Goal: Transaction & Acquisition: Book appointment/travel/reservation

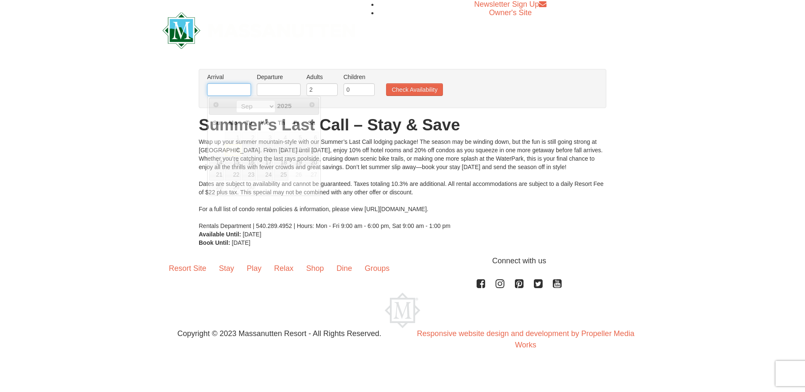
click at [237, 90] on input "text" at bounding box center [229, 89] width 44 height 13
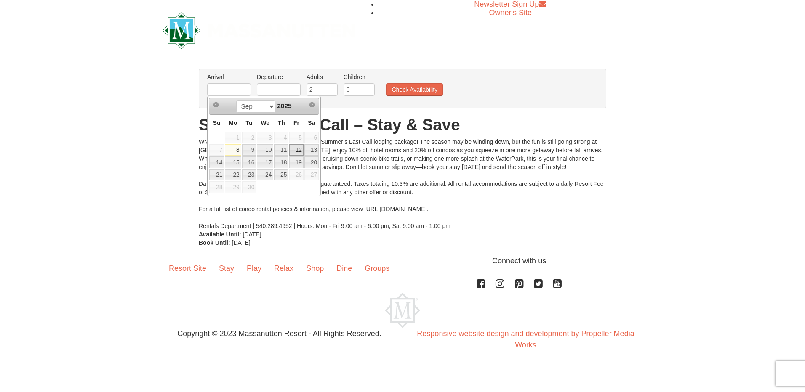
click at [297, 151] on link "12" at bounding box center [296, 150] width 14 height 12
type input "09/12/2025"
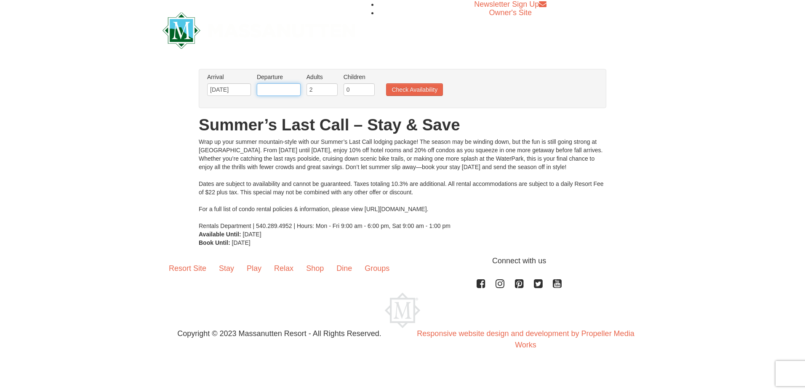
click at [278, 88] on input "text" at bounding box center [279, 89] width 44 height 13
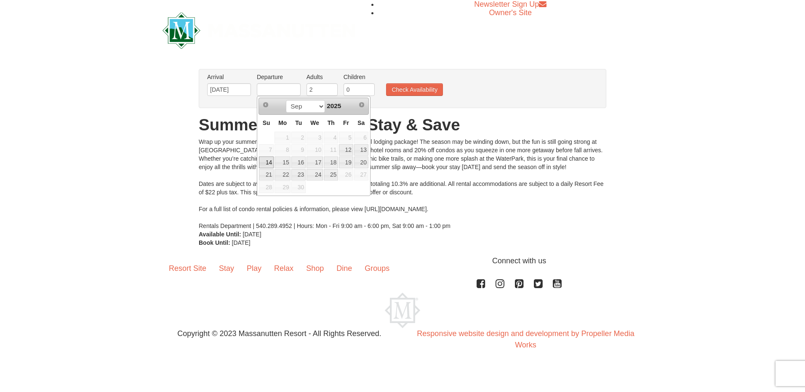
click at [269, 161] on link "14" at bounding box center [266, 163] width 15 height 12
type input "09/14/2025"
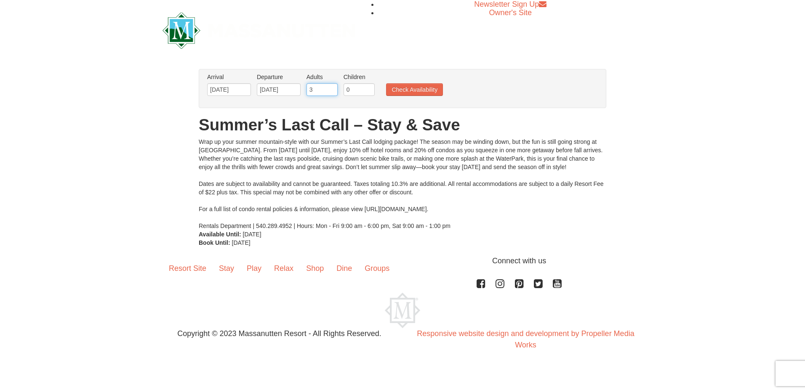
click at [332, 88] on input "3" at bounding box center [322, 89] width 31 height 13
click at [332, 94] on input "2" at bounding box center [322, 89] width 31 height 13
type input "1"
click at [330, 91] on input "1" at bounding box center [322, 89] width 31 height 13
click at [355, 87] on input "0" at bounding box center [359, 89] width 31 height 13
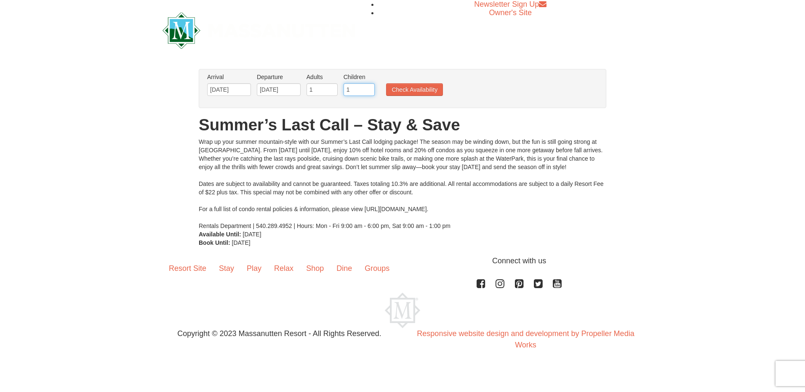
click at [368, 88] on input "1" at bounding box center [359, 89] width 31 height 13
type input "2"
click at [368, 89] on input "2" at bounding box center [359, 89] width 31 height 13
click at [422, 91] on button "Check Availability" at bounding box center [414, 89] width 57 height 13
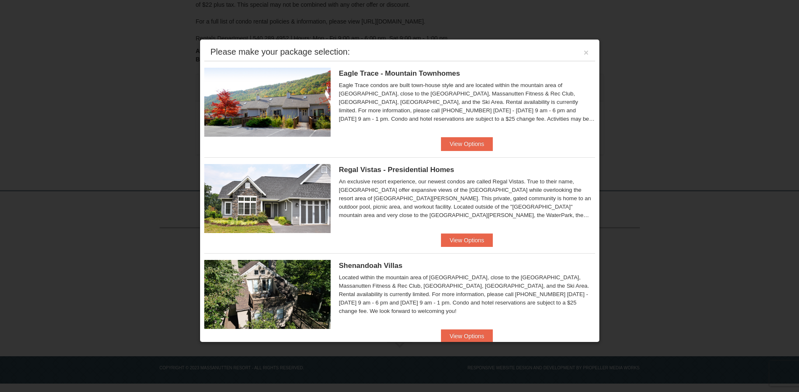
drag, startPoint x: 467, startPoint y: 142, endPoint x: 313, endPoint y: 83, distance: 165.0
drag, startPoint x: 313, startPoint y: 83, endPoint x: 488, endPoint y: 59, distance: 176.0
click at [487, 59] on div "Please make your package selection: ×" at bounding box center [399, 52] width 391 height 17
click at [466, 142] on button "View Options" at bounding box center [466, 143] width 51 height 13
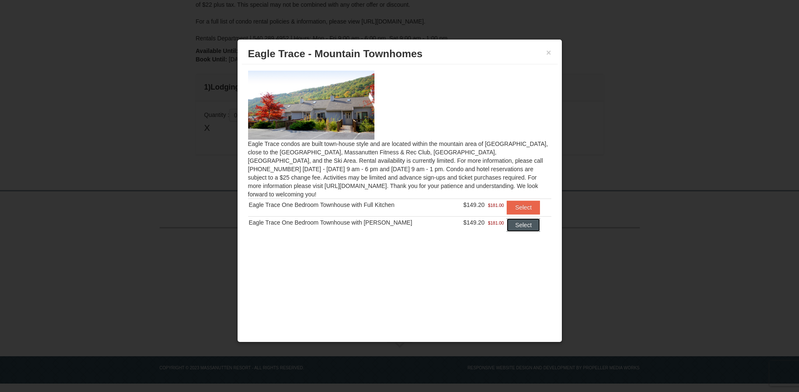
click at [525, 221] on button "Select" at bounding box center [523, 225] width 33 height 13
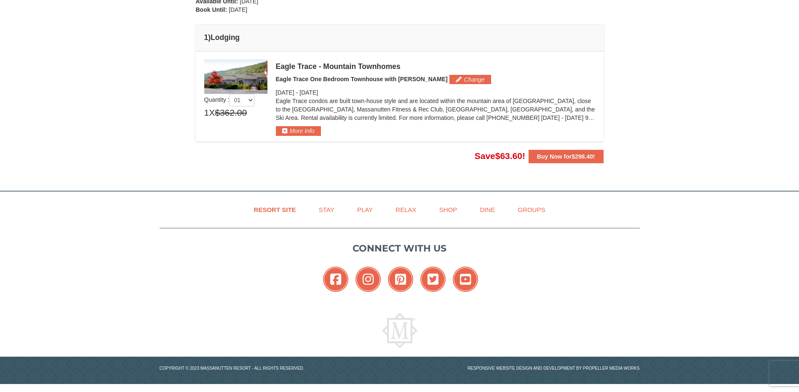
scroll to position [217, 0]
click at [365, 208] on link "Play" at bounding box center [365, 209] width 37 height 19
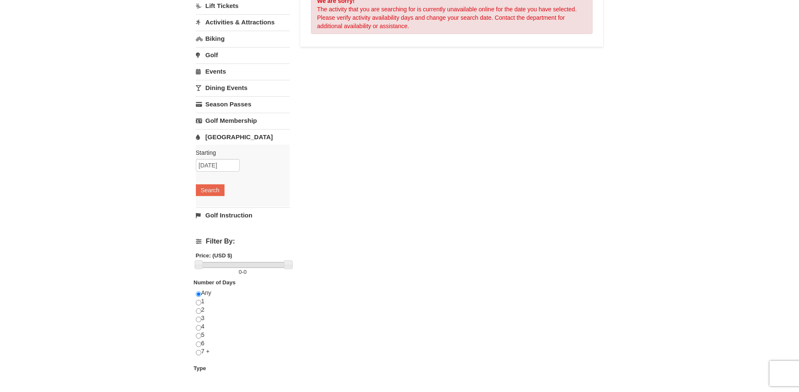
scroll to position [126, 0]
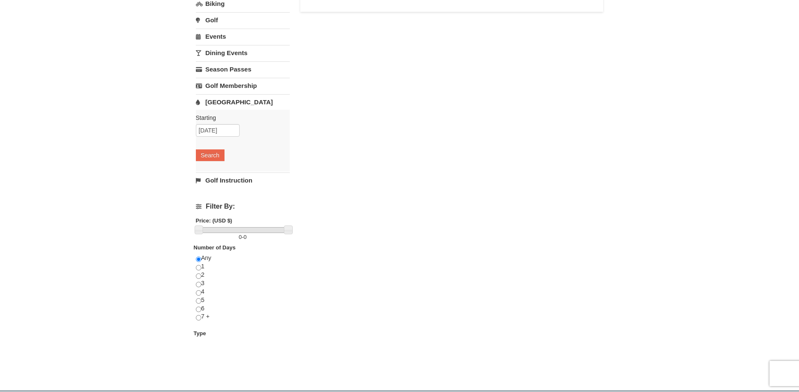
click at [224, 101] on link "[GEOGRAPHIC_DATA]" at bounding box center [243, 102] width 94 height 16
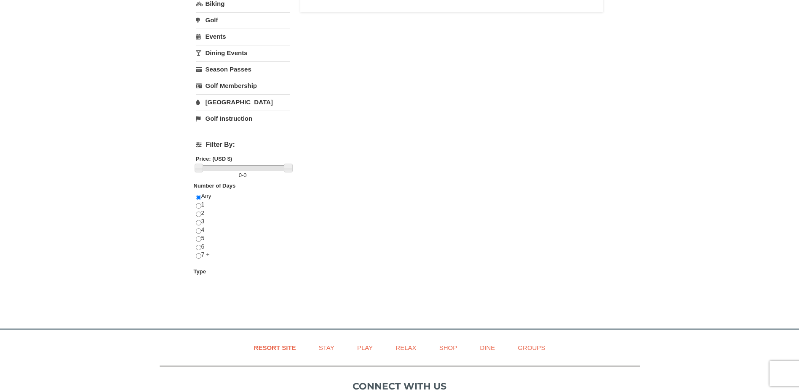
click at [224, 101] on link "[GEOGRAPHIC_DATA]" at bounding box center [243, 102] width 94 height 16
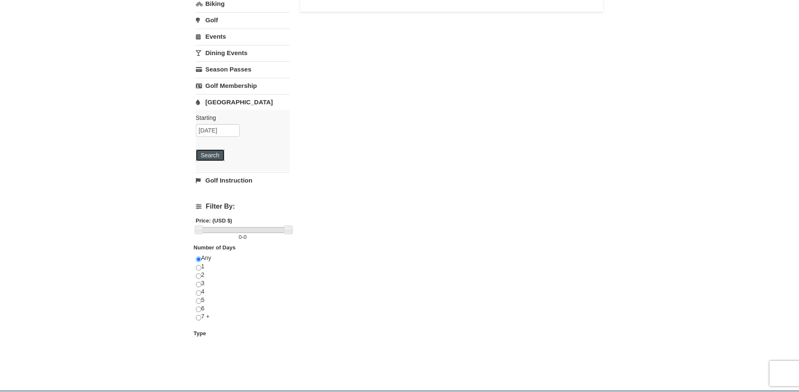
click at [212, 152] on button "Search" at bounding box center [210, 155] width 29 height 12
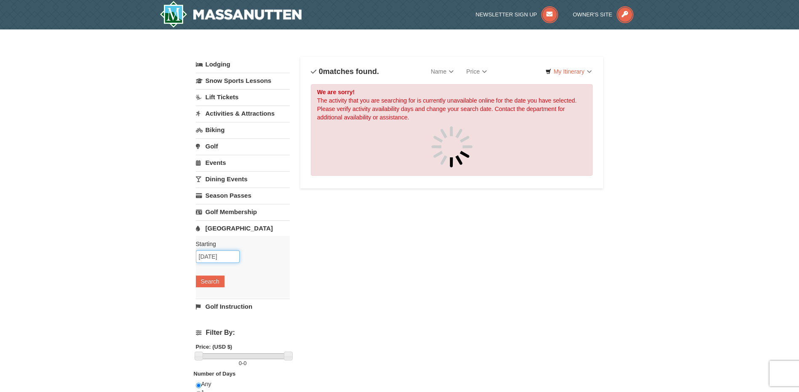
click at [221, 257] on input "[DATE]" at bounding box center [218, 257] width 44 height 13
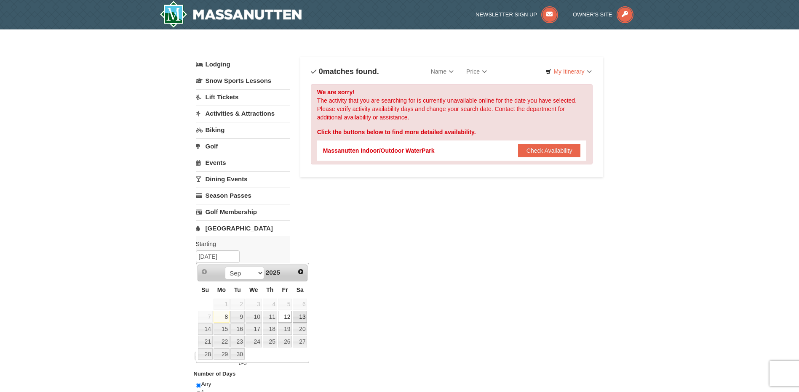
click at [296, 316] on link "13" at bounding box center [300, 317] width 14 height 12
type input "09/13/2025"
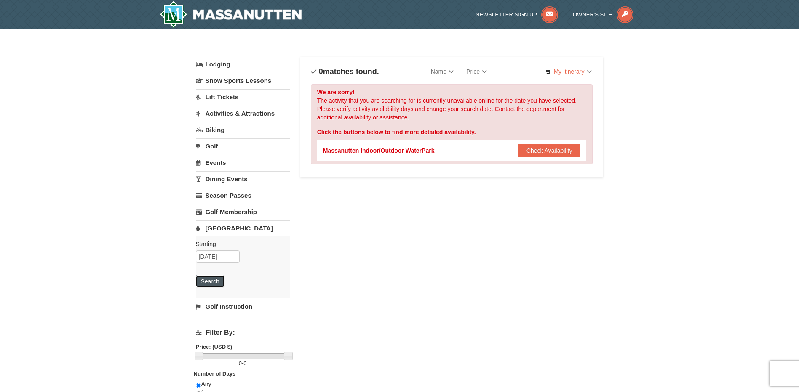
click at [210, 284] on button "Search" at bounding box center [210, 282] width 29 height 12
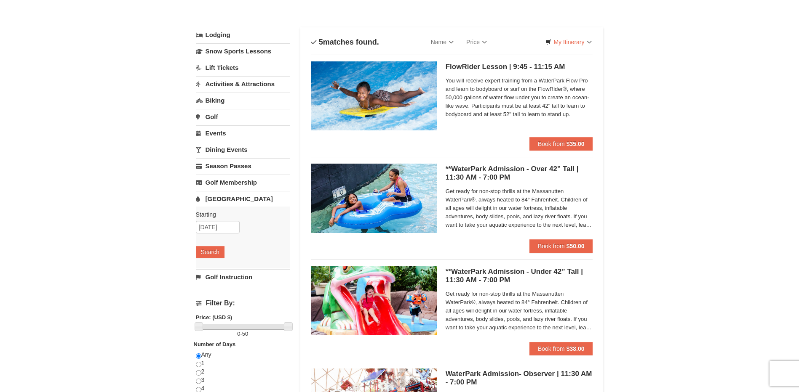
scroll to position [42, 0]
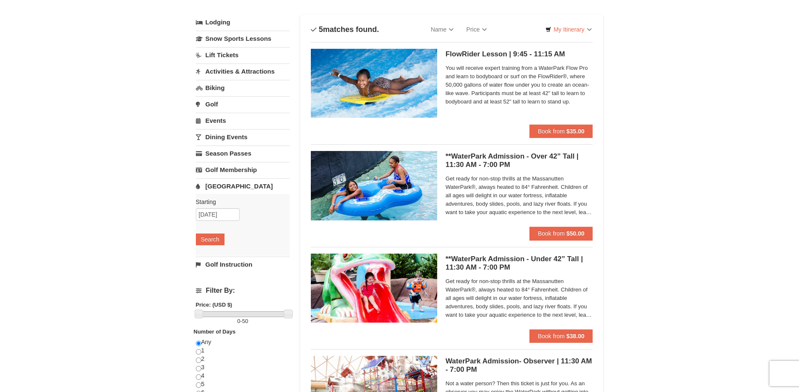
click at [215, 25] on link "Lodging" at bounding box center [243, 22] width 94 height 15
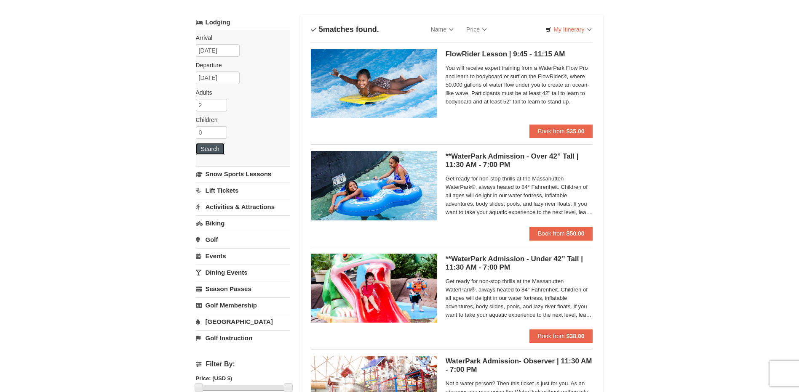
click at [213, 149] on button "Search" at bounding box center [210, 149] width 29 height 12
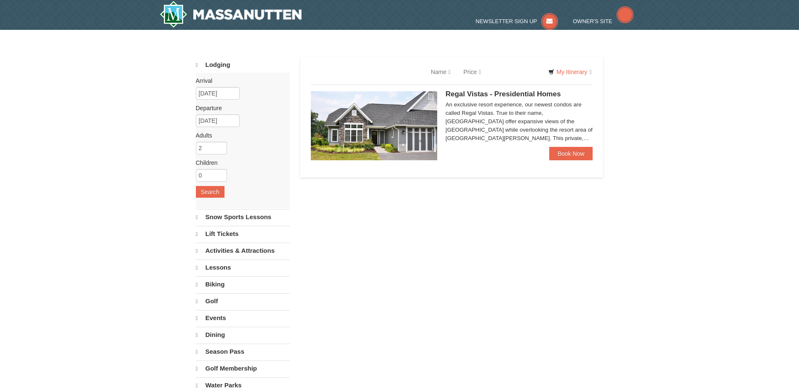
select select "9"
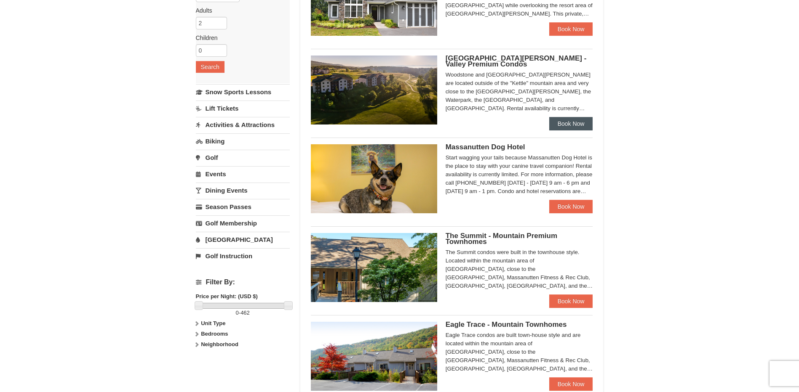
scroll to position [126, 0]
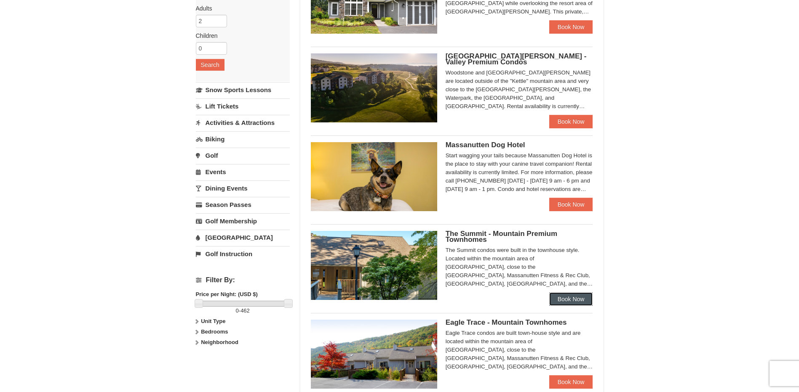
click at [571, 301] on link "Book Now" at bounding box center [571, 299] width 44 height 13
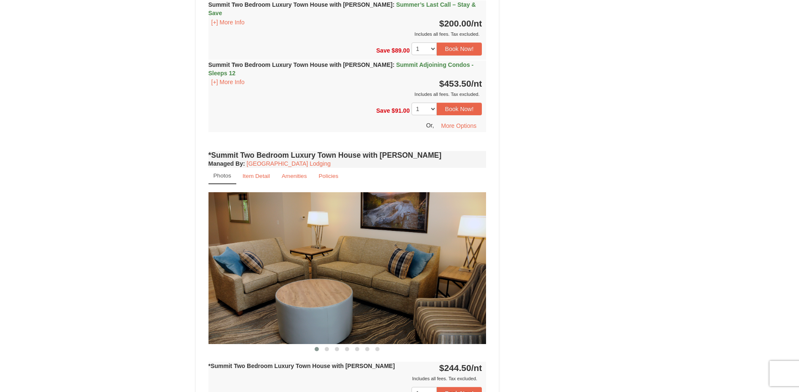
scroll to position [632, 0]
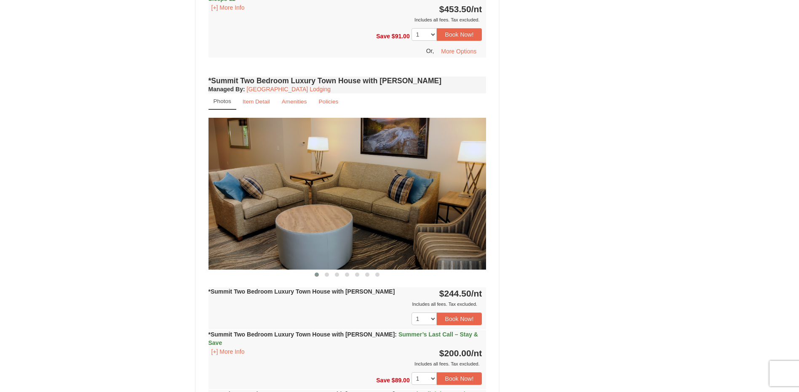
click at [344, 202] on img at bounding box center [347, 194] width 278 height 152
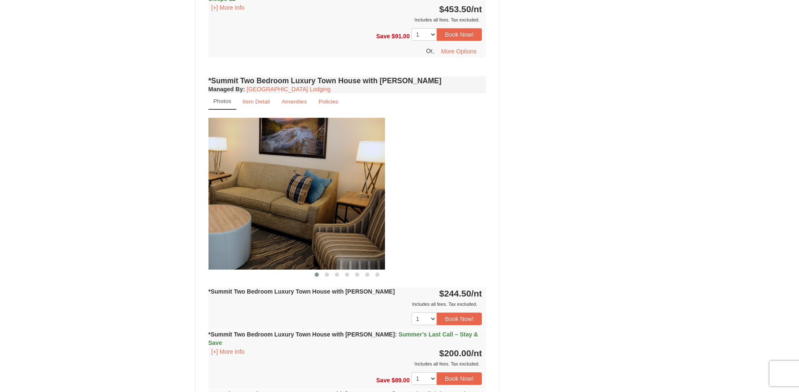
drag, startPoint x: 413, startPoint y: 191, endPoint x: 176, endPoint y: 190, distance: 237.9
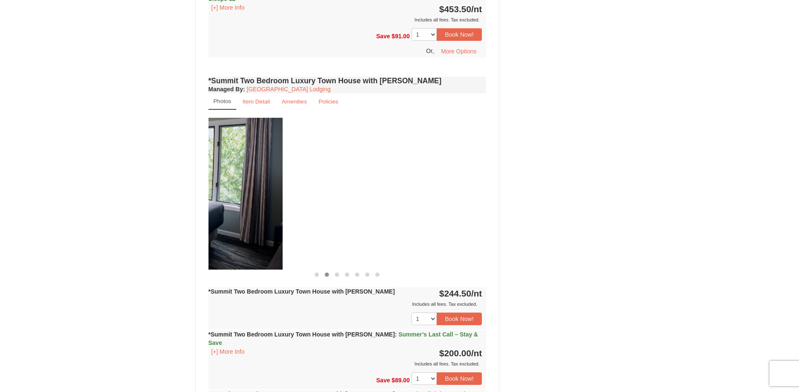
drag, startPoint x: 441, startPoint y: 188, endPoint x: 178, endPoint y: 187, distance: 263.2
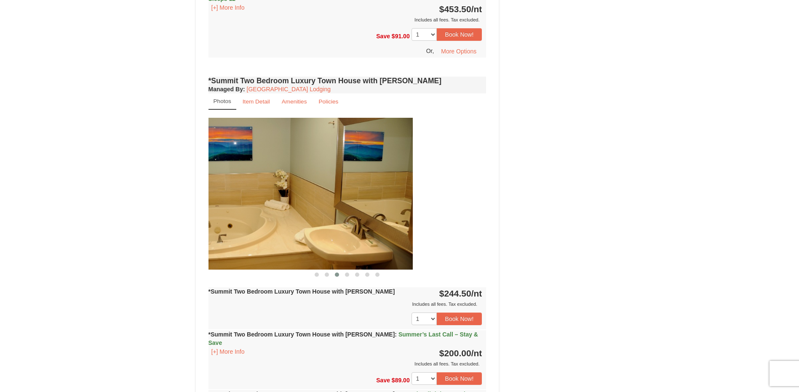
drag, startPoint x: 287, startPoint y: 185, endPoint x: 160, endPoint y: 189, distance: 127.6
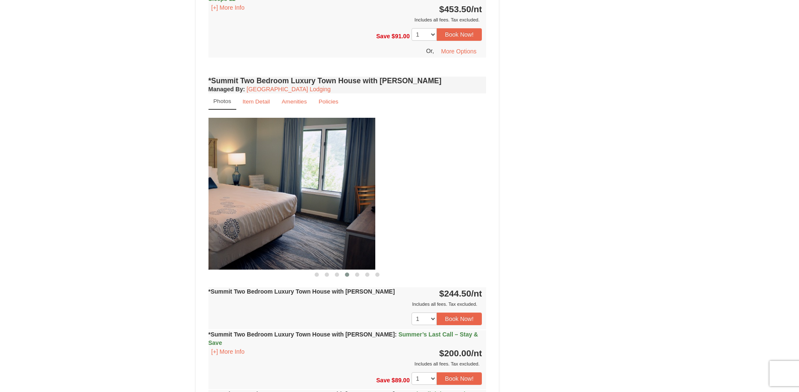
drag, startPoint x: 443, startPoint y: 189, endPoint x: 168, endPoint y: 189, distance: 275.8
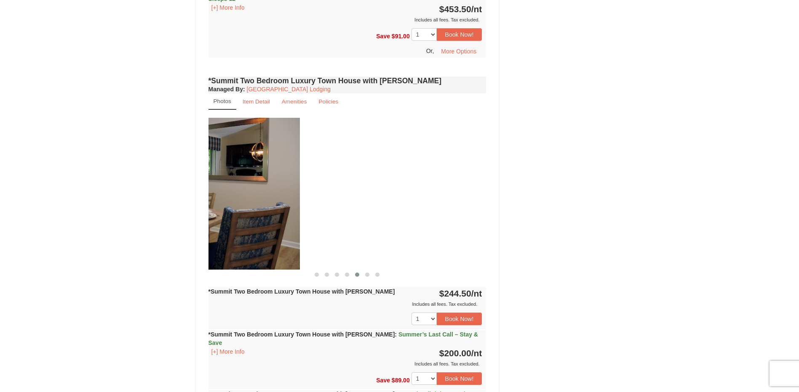
drag, startPoint x: 432, startPoint y: 189, endPoint x: 155, endPoint y: 187, distance: 277.1
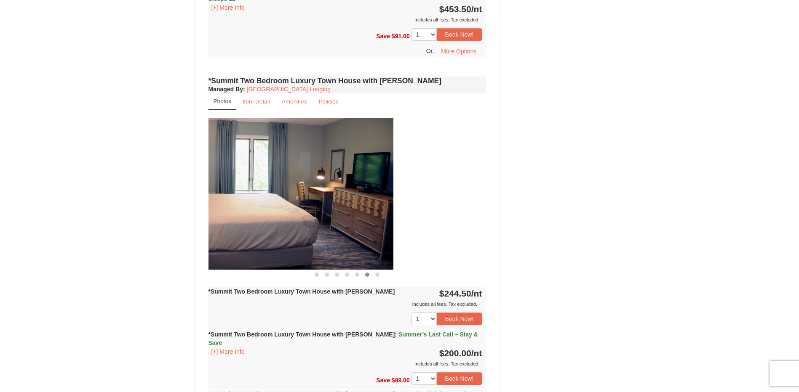
drag, startPoint x: 426, startPoint y: 185, endPoint x: 216, endPoint y: 189, distance: 210.1
click at [217, 189] on img at bounding box center [254, 194] width 278 height 152
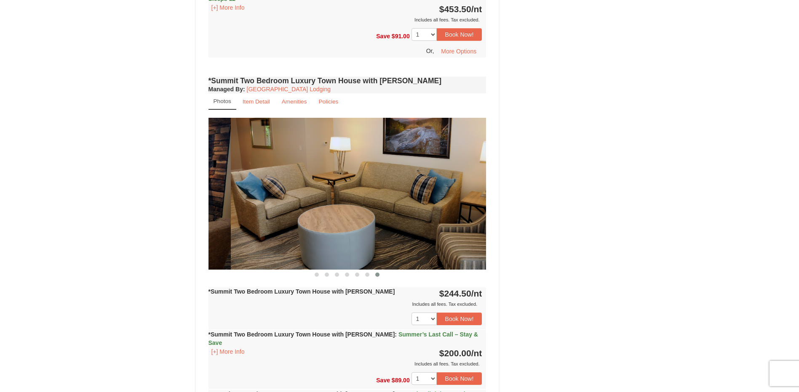
drag, startPoint x: 419, startPoint y: 192, endPoint x: 164, endPoint y: 192, distance: 255.6
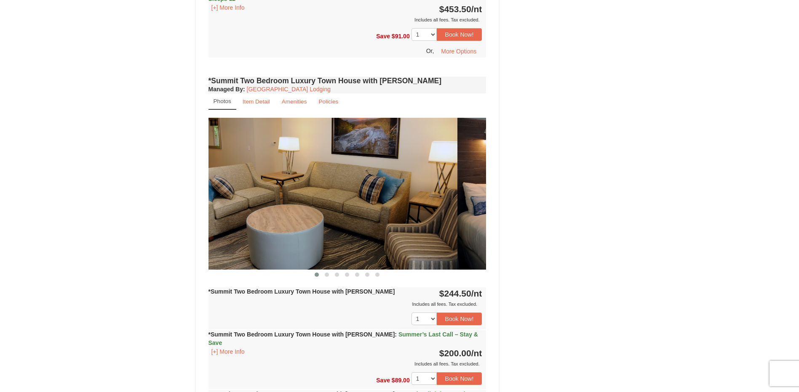
drag, startPoint x: 415, startPoint y: 201, endPoint x: 101, endPoint y: 191, distance: 314.3
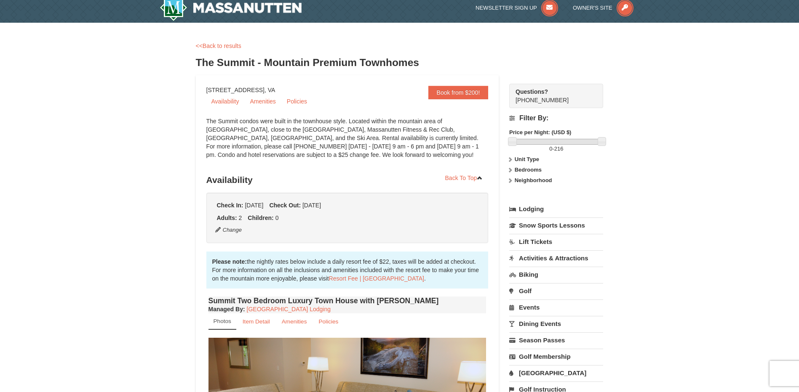
scroll to position [6, 0]
click at [234, 229] on button "Change" at bounding box center [229, 230] width 28 height 9
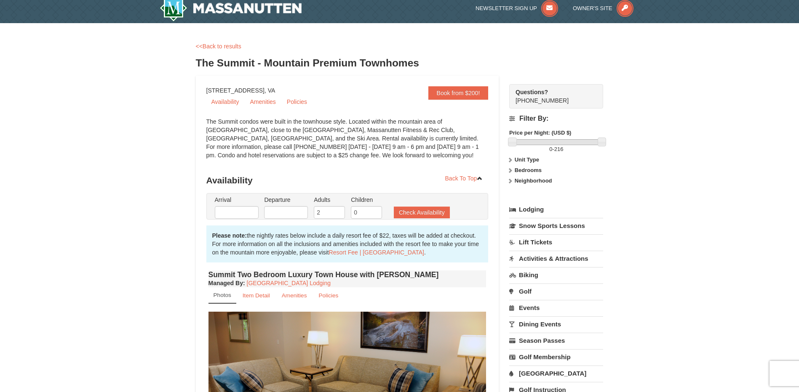
type input "[DATE]"
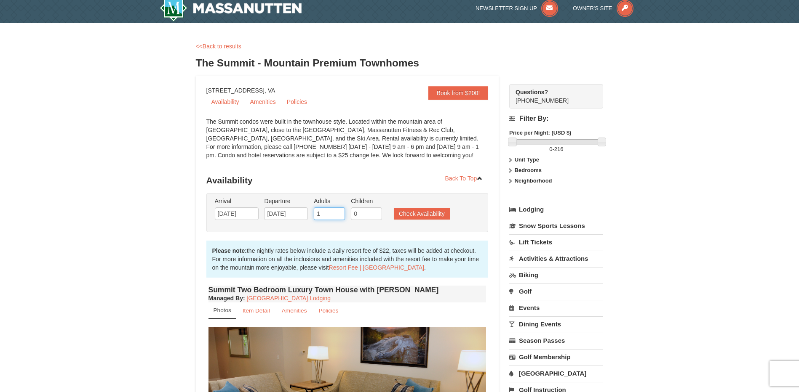
type input "1"
click at [339, 216] on input "1" at bounding box center [329, 214] width 31 height 13
type input "1"
click at [375, 211] on input "1" at bounding box center [366, 214] width 31 height 13
click at [429, 211] on button "Check Availability" at bounding box center [422, 214] width 56 height 12
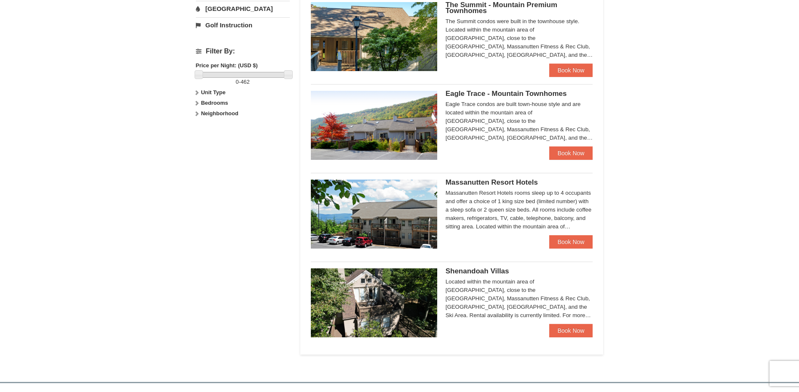
scroll to position [337, 0]
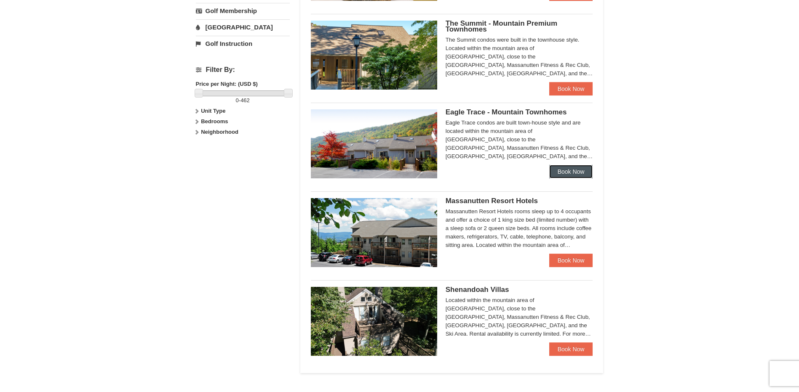
click at [568, 168] on link "Book Now" at bounding box center [571, 171] width 44 height 13
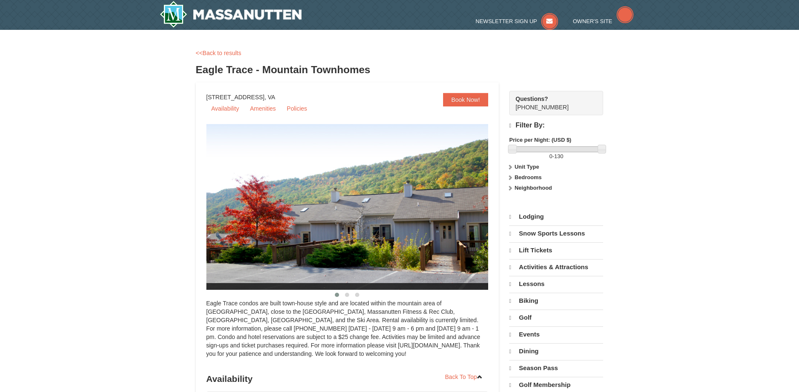
select select "9"
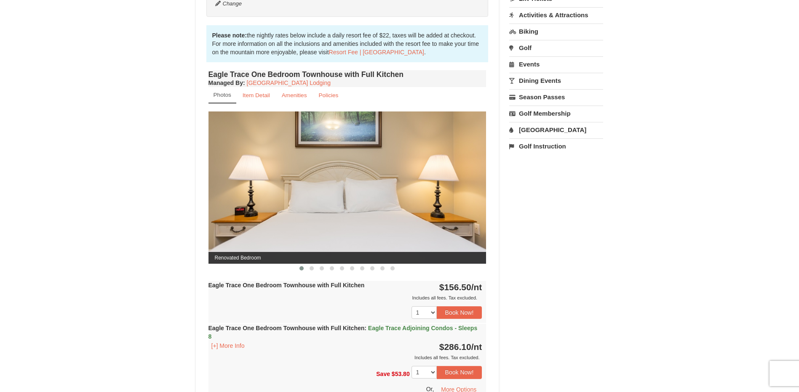
scroll to position [253, 0]
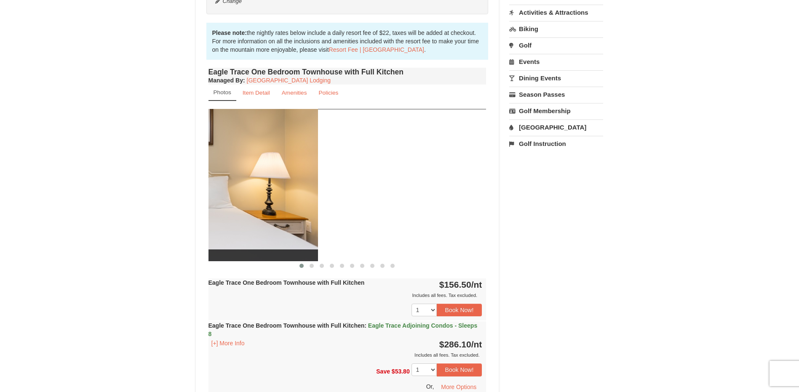
drag, startPoint x: 416, startPoint y: 182, endPoint x: 131, endPoint y: 169, distance: 284.5
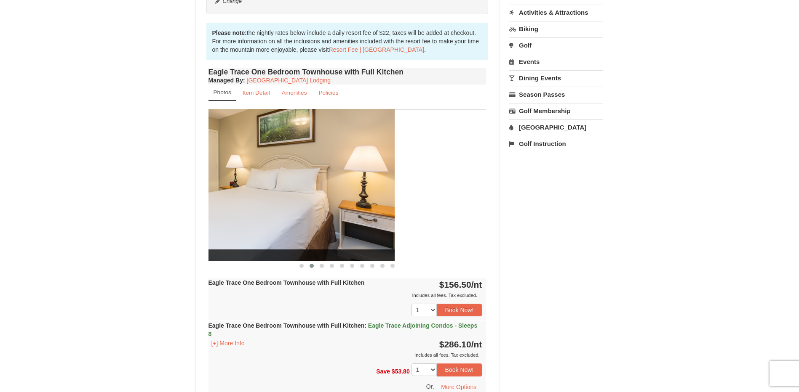
drag, startPoint x: 444, startPoint y: 183, endPoint x: 145, endPoint y: 165, distance: 299.9
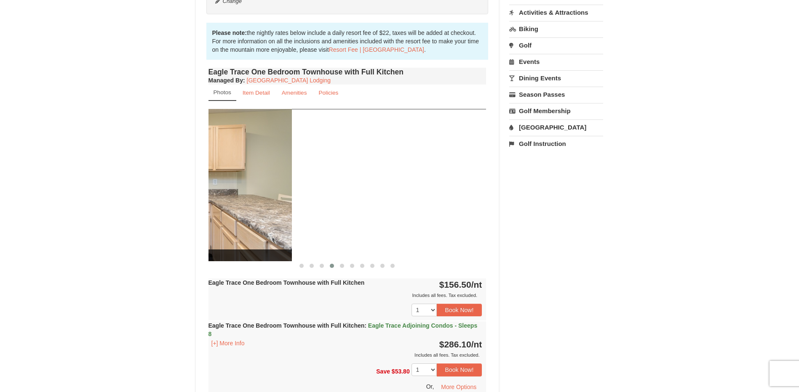
drag, startPoint x: 446, startPoint y: 181, endPoint x: 252, endPoint y: 177, distance: 194.6
click at [252, 177] on img at bounding box center [153, 185] width 278 height 152
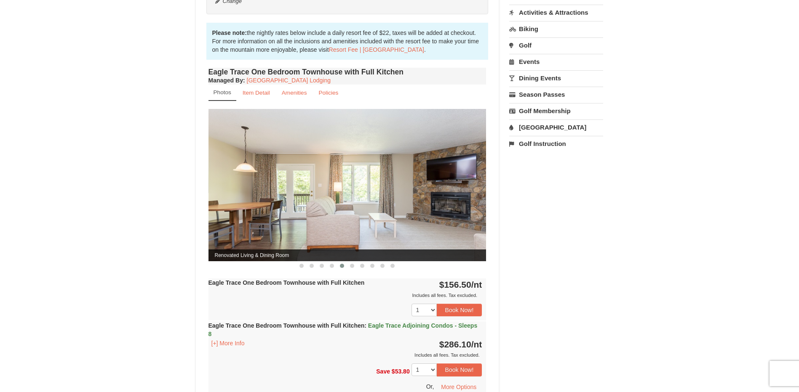
drag, startPoint x: 426, startPoint y: 187, endPoint x: 237, endPoint y: 181, distance: 189.1
click at [237, 181] on img at bounding box center [347, 185] width 278 height 152
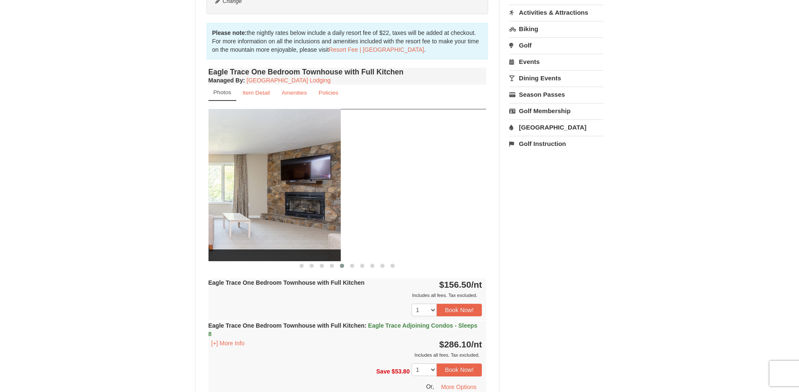
drag, startPoint x: 423, startPoint y: 192, endPoint x: 114, endPoint y: 166, distance: 310.6
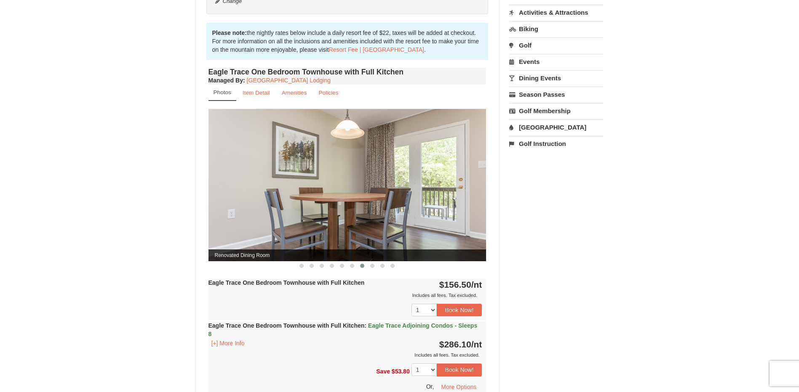
drag, startPoint x: 440, startPoint y: 183, endPoint x: 220, endPoint y: 168, distance: 220.3
click at [220, 168] on img at bounding box center [347, 185] width 278 height 152
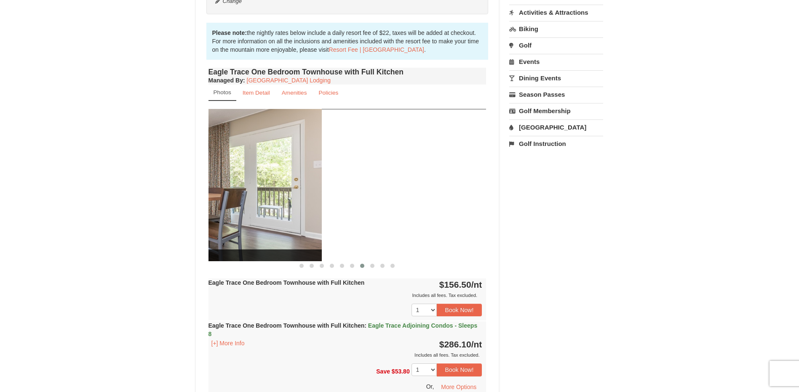
drag, startPoint x: 393, startPoint y: 188, endPoint x: 149, endPoint y: 175, distance: 244.2
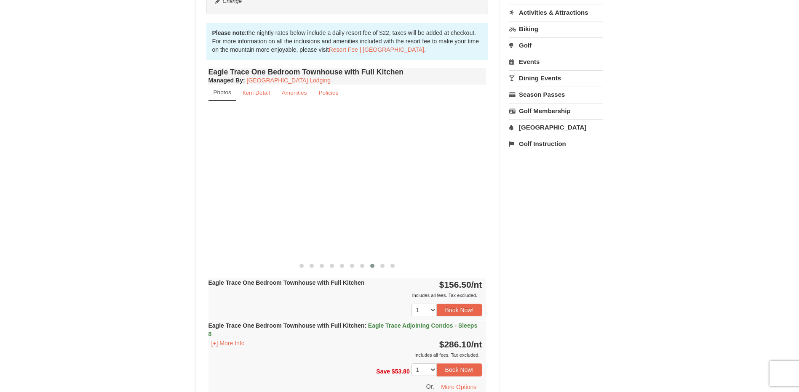
drag, startPoint x: 460, startPoint y: 185, endPoint x: 144, endPoint y: 150, distance: 317.3
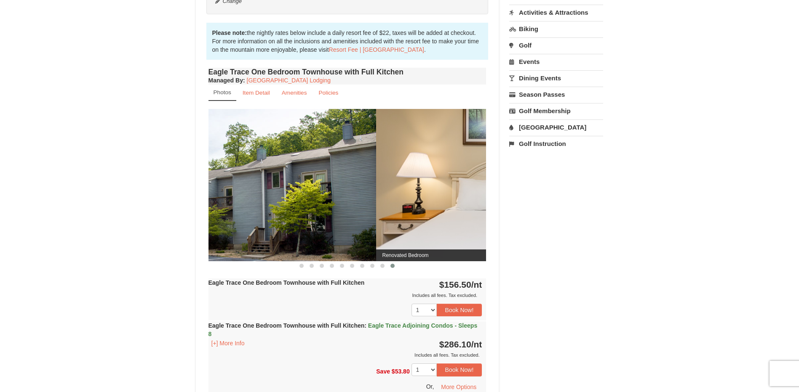
drag, startPoint x: 434, startPoint y: 185, endPoint x: 184, endPoint y: 167, distance: 250.7
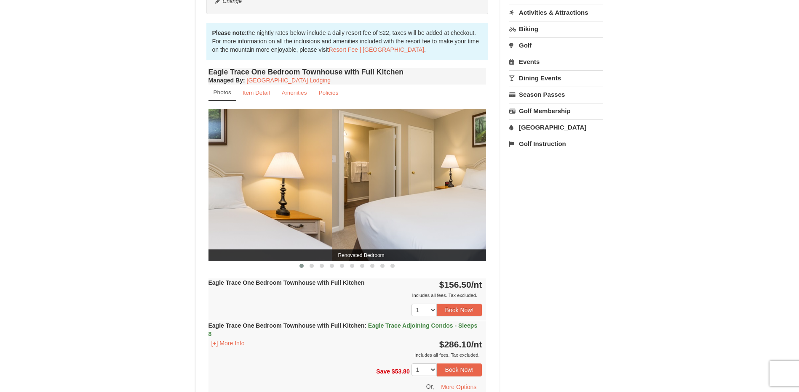
drag, startPoint x: 396, startPoint y: 188, endPoint x: 152, endPoint y: 163, distance: 245.6
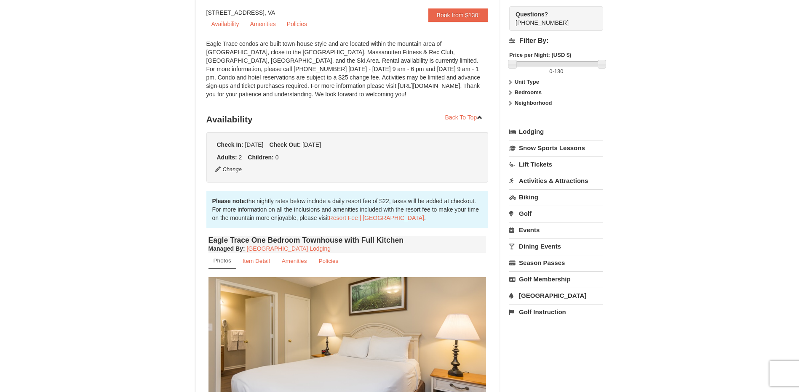
scroll to position [0, 0]
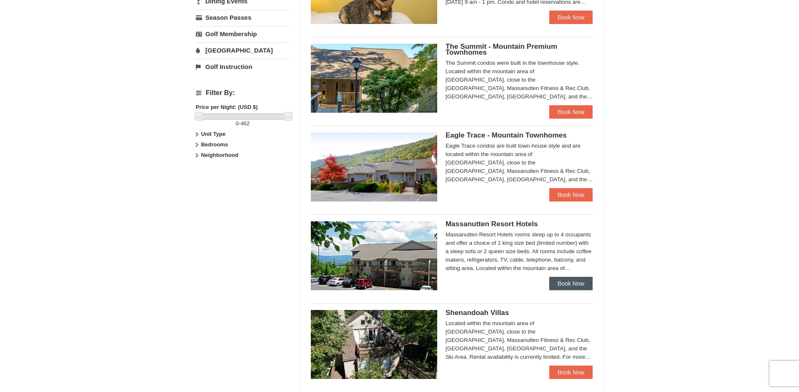
scroll to position [295, 0]
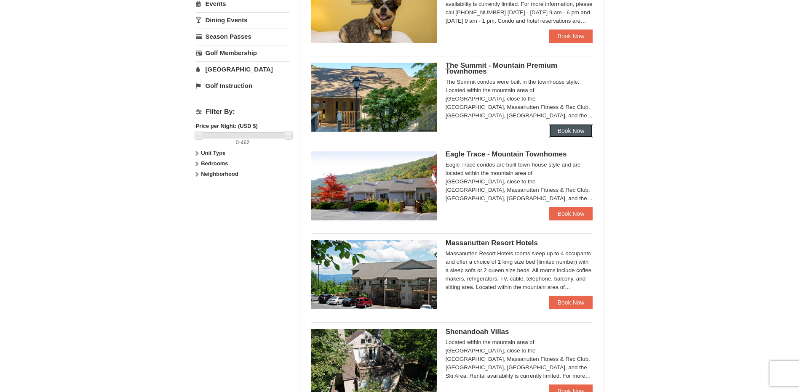
click at [560, 127] on link "Book Now" at bounding box center [571, 130] width 44 height 13
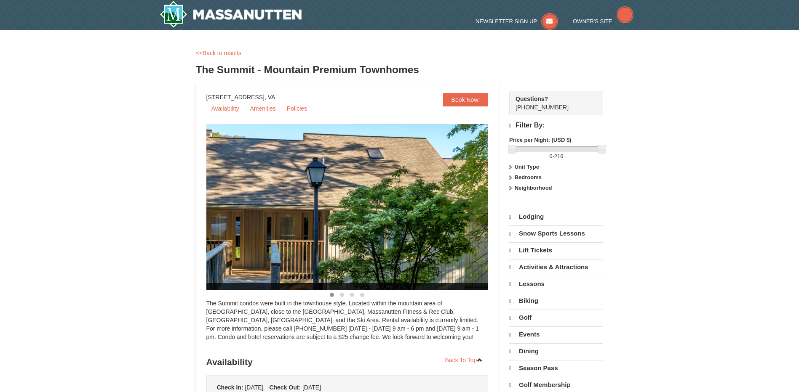
select select "9"
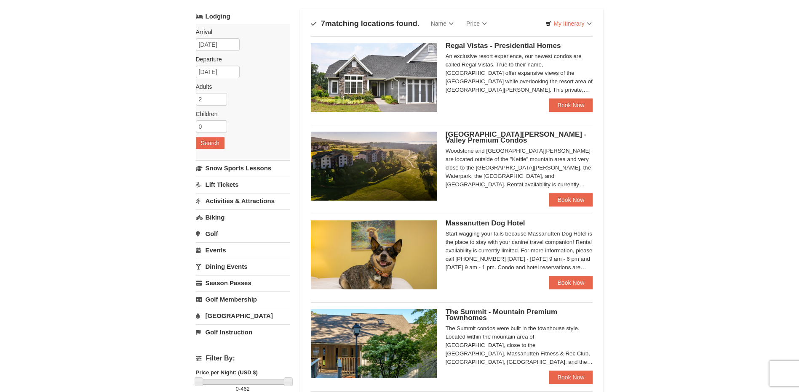
scroll to position [42, 0]
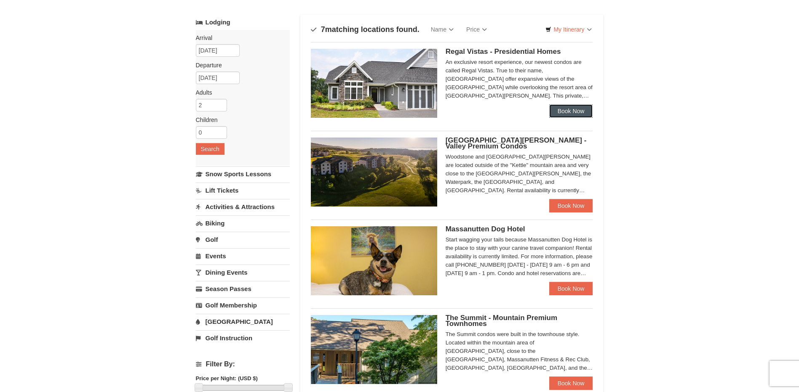
click at [564, 113] on link "Book Now" at bounding box center [571, 110] width 44 height 13
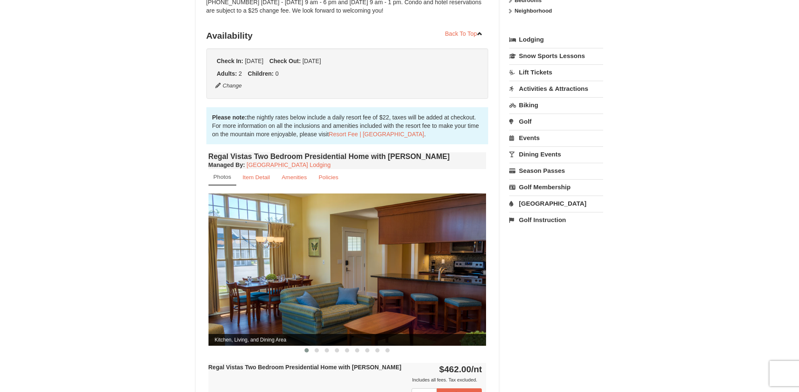
scroll to position [168, 0]
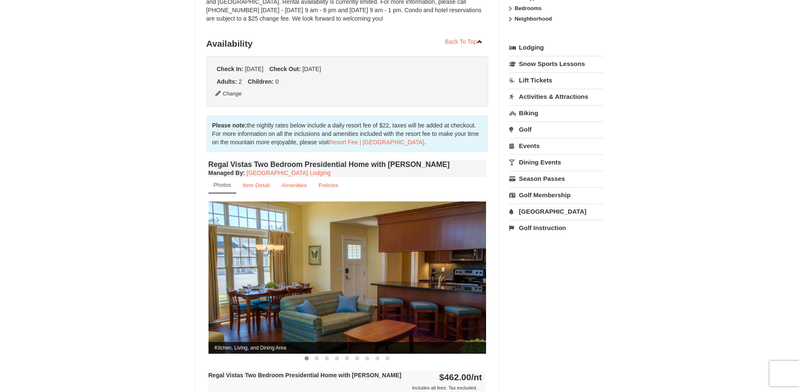
drag, startPoint x: 452, startPoint y: 277, endPoint x: 195, endPoint y: 220, distance: 263.4
click at [195, 220] on div "× <<Back to results Regal Vistas - Presidential Homes Book from $374! [STREET_A…" at bounding box center [399, 269] width 424 height 800
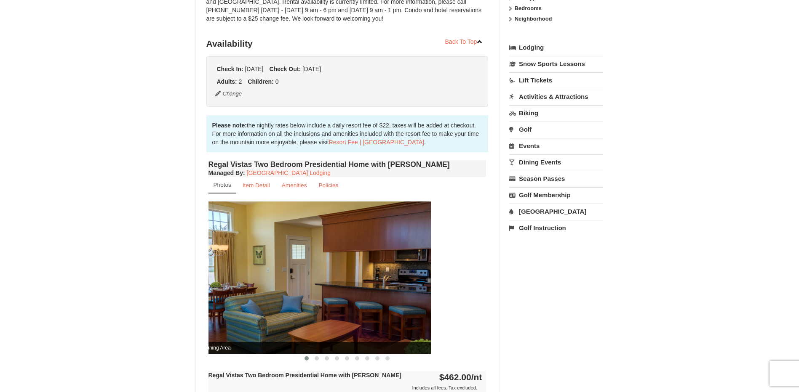
drag, startPoint x: 328, startPoint y: 249, endPoint x: 248, endPoint y: 235, distance: 81.8
click at [256, 237] on img at bounding box center [292, 278] width 278 height 152
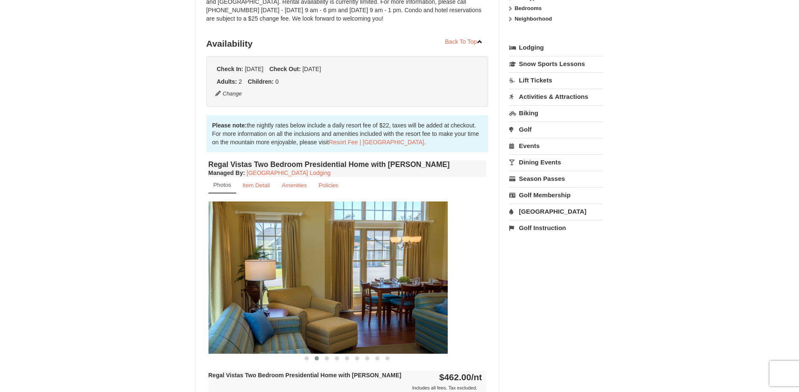
drag, startPoint x: 395, startPoint y: 253, endPoint x: 224, endPoint y: 229, distance: 173.1
click at [224, 229] on img at bounding box center [309, 278] width 278 height 152
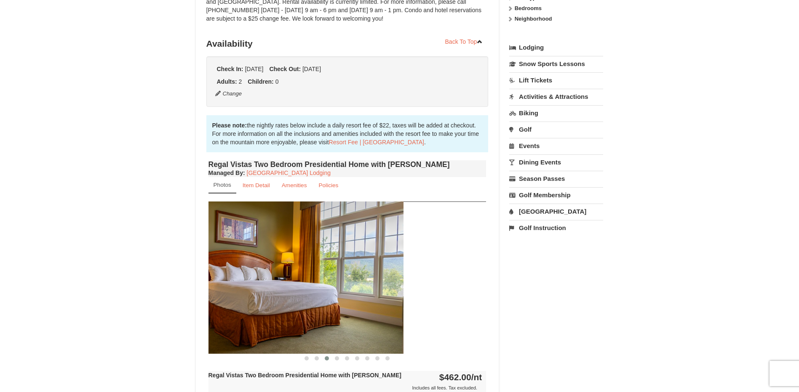
drag, startPoint x: 430, startPoint y: 263, endPoint x: 274, endPoint y: 246, distance: 157.1
click at [274, 246] on img at bounding box center [264, 278] width 278 height 152
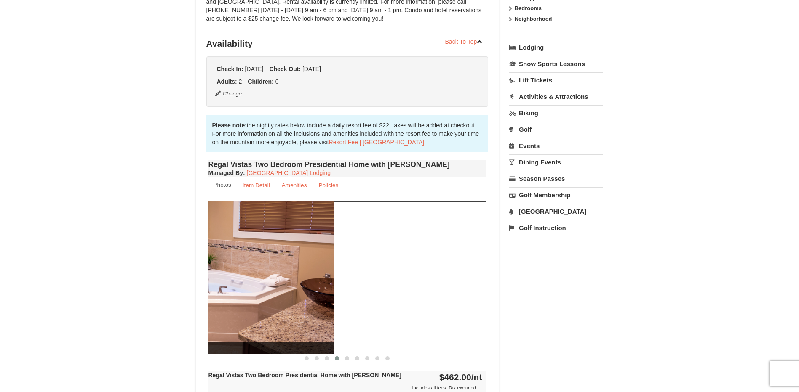
drag, startPoint x: 424, startPoint y: 262, endPoint x: 217, endPoint y: 237, distance: 207.9
click at [218, 238] on img at bounding box center [195, 278] width 278 height 152
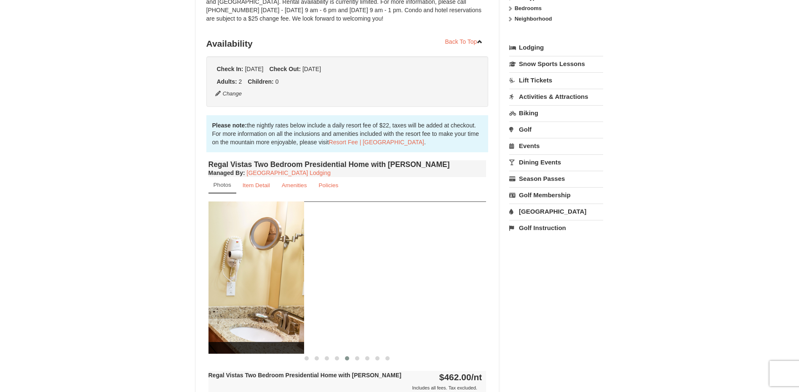
drag, startPoint x: 411, startPoint y: 269, endPoint x: 224, endPoint y: 239, distance: 189.7
click at [224, 239] on img at bounding box center [165, 278] width 278 height 152
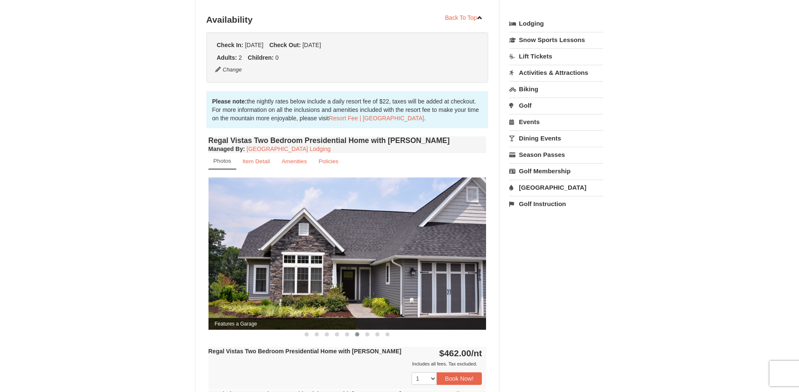
scroll to position [211, 0]
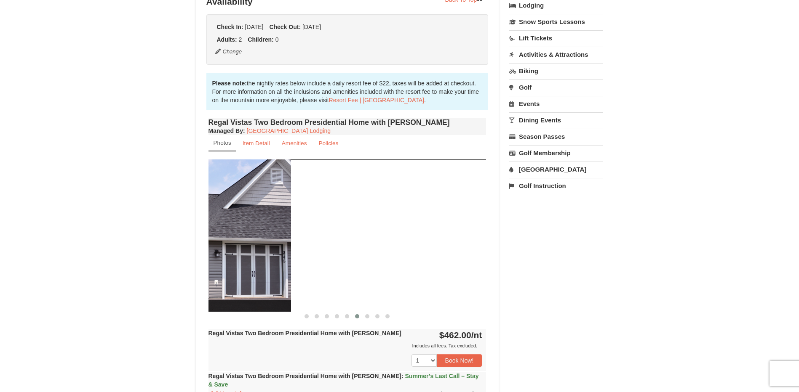
drag, startPoint x: 433, startPoint y: 252, endPoint x: 221, endPoint y: 228, distance: 213.9
click at [224, 229] on img at bounding box center [152, 236] width 278 height 152
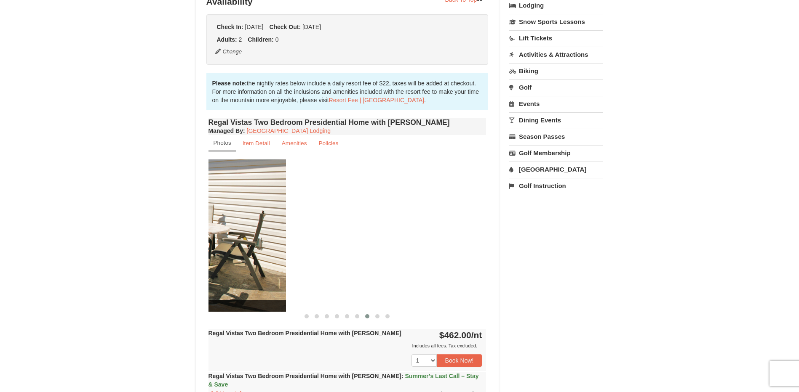
drag, startPoint x: 431, startPoint y: 248, endPoint x: 165, endPoint y: 227, distance: 267.3
click at [168, 228] on div "× <<Back to results Regal Vistas - Presidential Homes Book from $374! 1822 Reso…" at bounding box center [399, 227] width 799 height 817
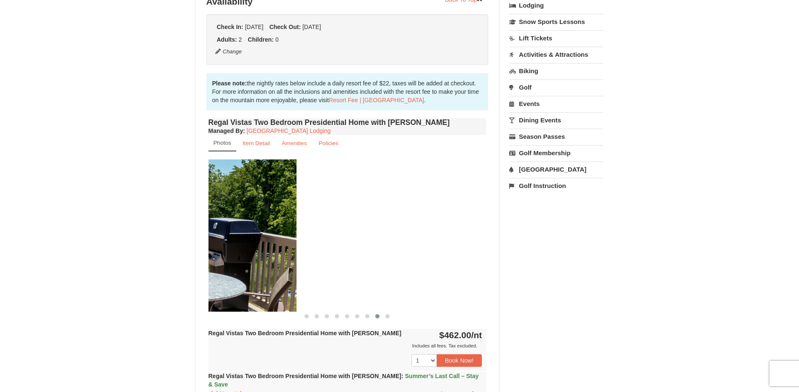
drag, startPoint x: 405, startPoint y: 249, endPoint x: 236, endPoint y: 234, distance: 169.9
click at [236, 234] on img at bounding box center [158, 236] width 278 height 152
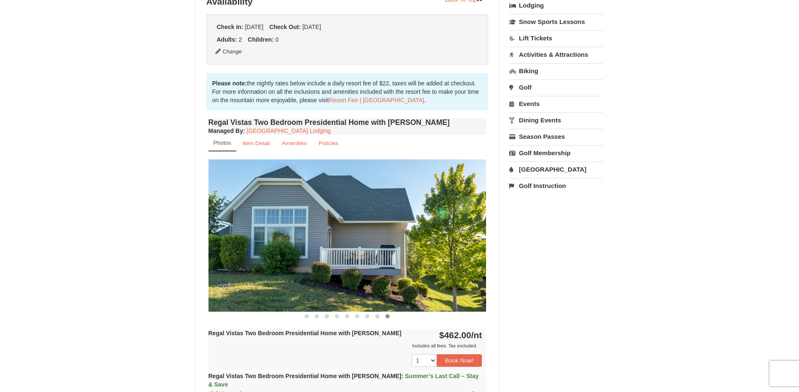
drag, startPoint x: 419, startPoint y: 253, endPoint x: 252, endPoint y: 239, distance: 166.9
click at [252, 239] on img at bounding box center [347, 236] width 278 height 152
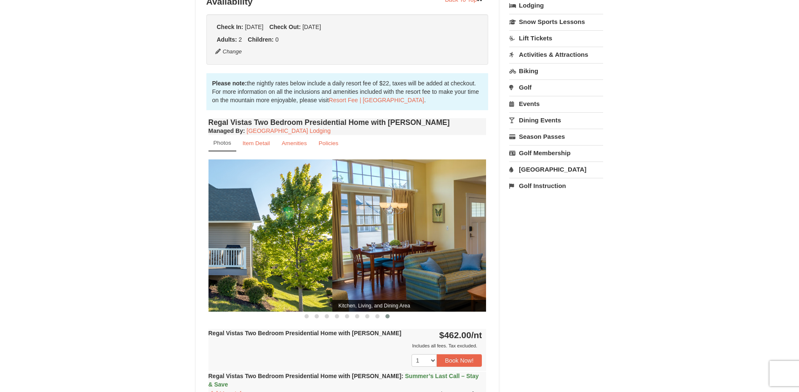
drag, startPoint x: 385, startPoint y: 248, endPoint x: 171, endPoint y: 221, distance: 216.0
click at [178, 224] on div "× <<Back to results Regal Vistas - Presidential Homes Book from $374! 1822 Reso…" at bounding box center [399, 227] width 799 height 817
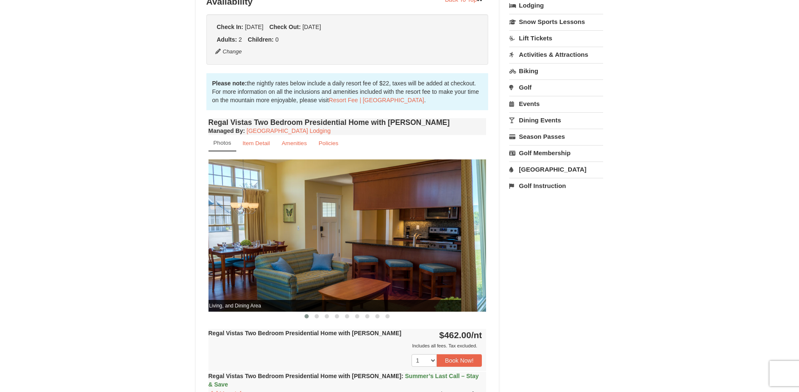
drag, startPoint x: 348, startPoint y: 253, endPoint x: 258, endPoint y: 233, distance: 92.4
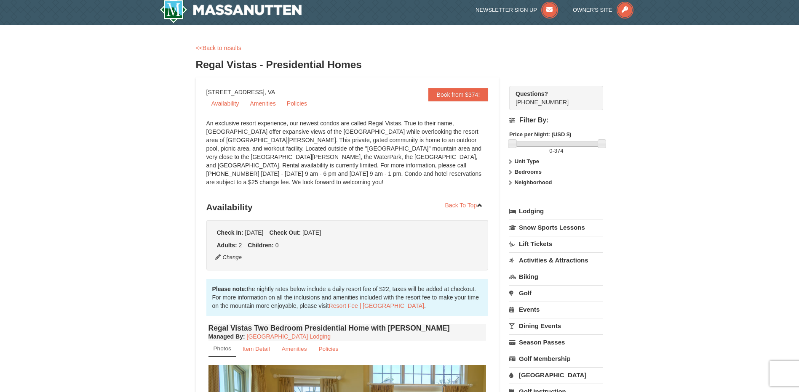
scroll to position [0, 0]
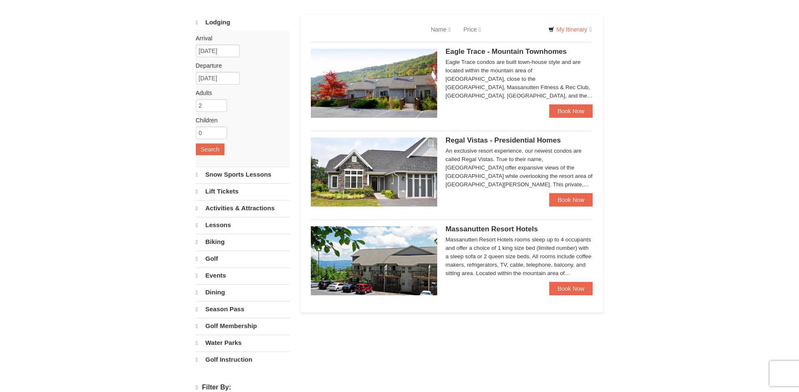
select select "9"
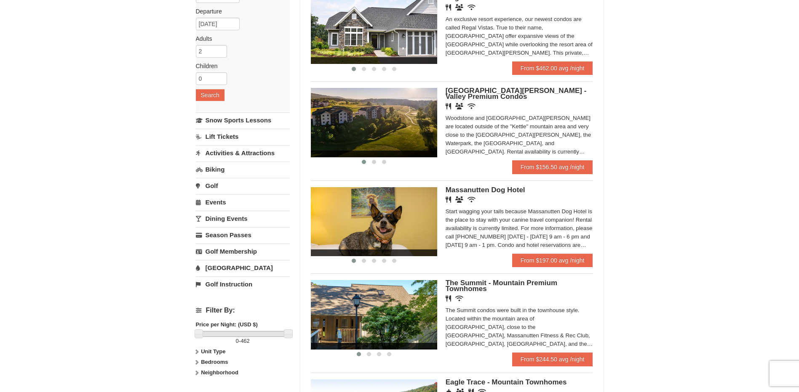
scroll to position [84, 0]
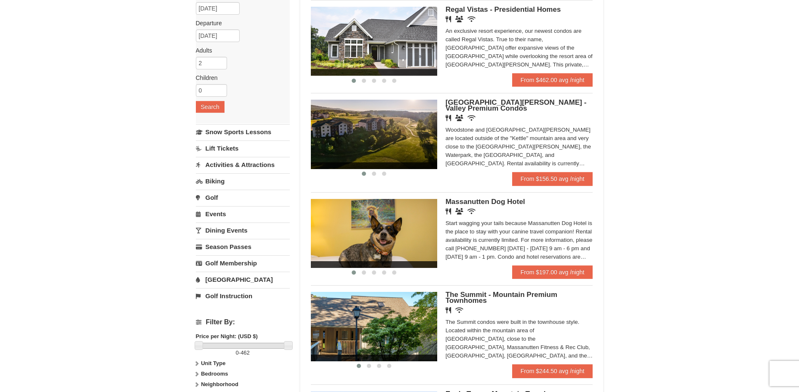
click at [477, 101] on span "[GEOGRAPHIC_DATA][PERSON_NAME] - Valley Premium Condos" at bounding box center [515, 106] width 141 height 14
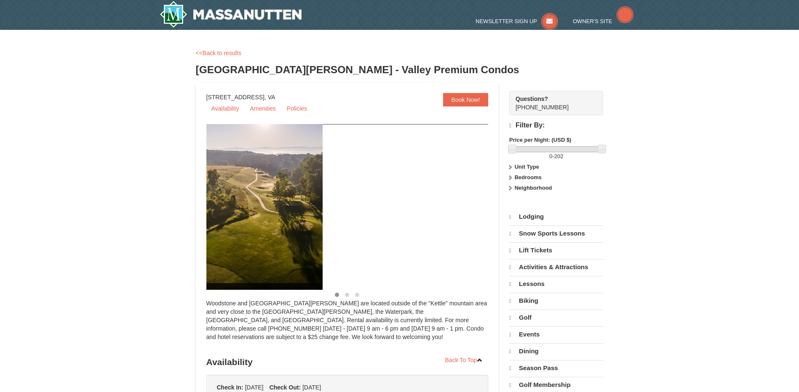
drag, startPoint x: 438, startPoint y: 235, endPoint x: 238, endPoint y: 234, distance: 200.4
click at [239, 234] on img at bounding box center [170, 207] width 303 height 166
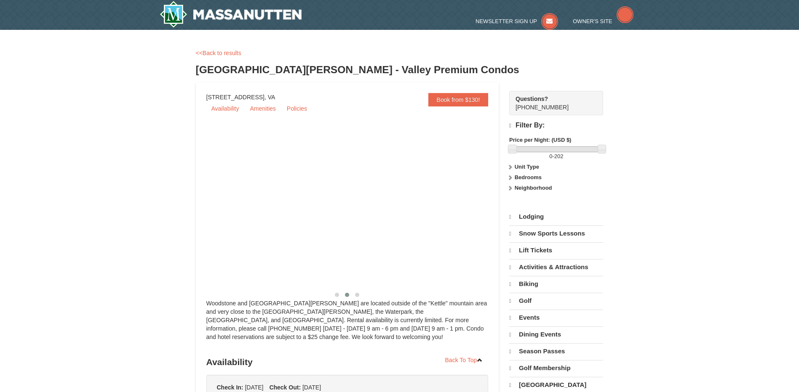
select select "9"
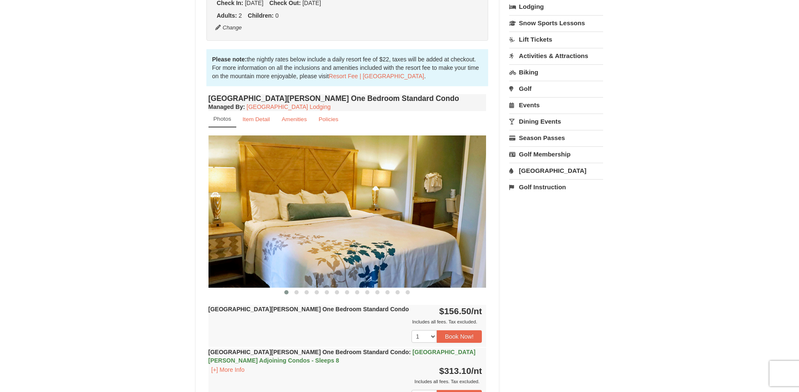
scroll to position [211, 0]
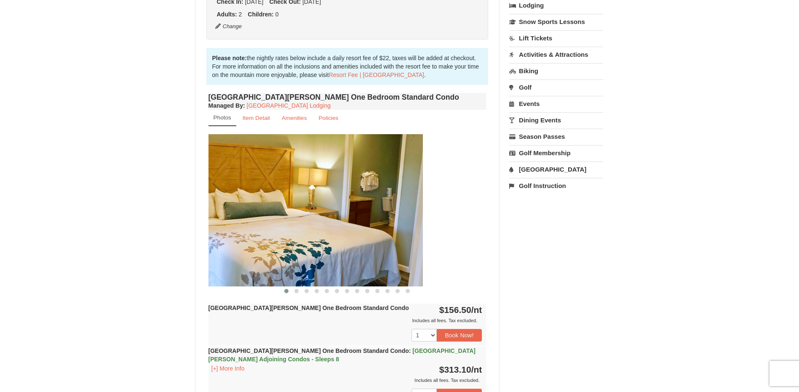
drag, startPoint x: 432, startPoint y: 237, endPoint x: 288, endPoint y: 243, distance: 144.1
click at [288, 243] on img at bounding box center [284, 210] width 278 height 152
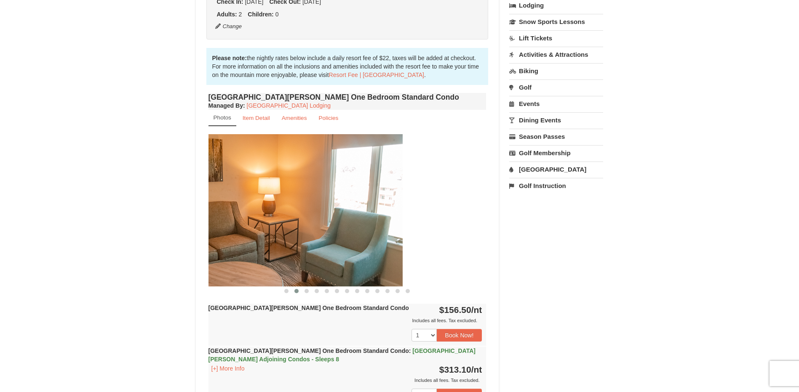
drag, startPoint x: 419, startPoint y: 219, endPoint x: 255, endPoint y: 243, distance: 166.3
click at [259, 243] on img at bounding box center [264, 210] width 278 height 152
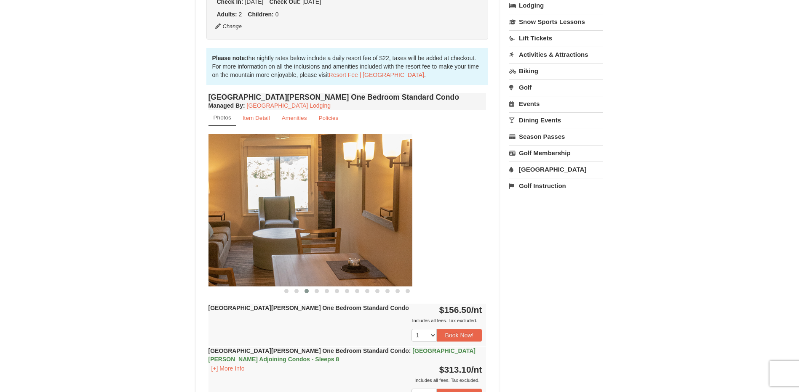
drag, startPoint x: 421, startPoint y: 223, endPoint x: 237, endPoint y: 247, distance: 186.0
click at [245, 247] on img at bounding box center [273, 210] width 278 height 152
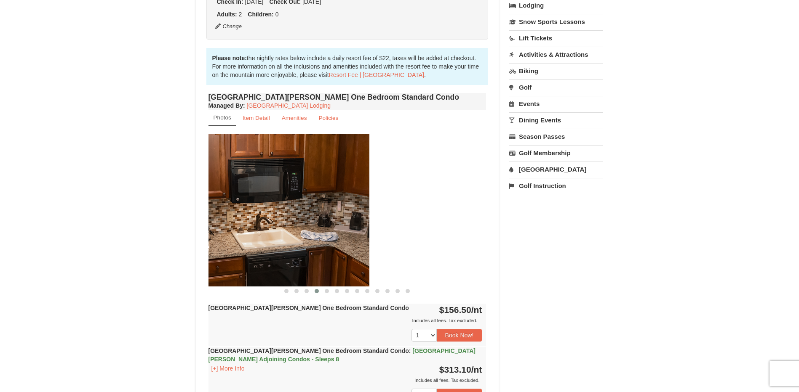
drag, startPoint x: 389, startPoint y: 227, endPoint x: 224, endPoint y: 251, distance: 167.6
click at [224, 251] on img at bounding box center [230, 210] width 278 height 152
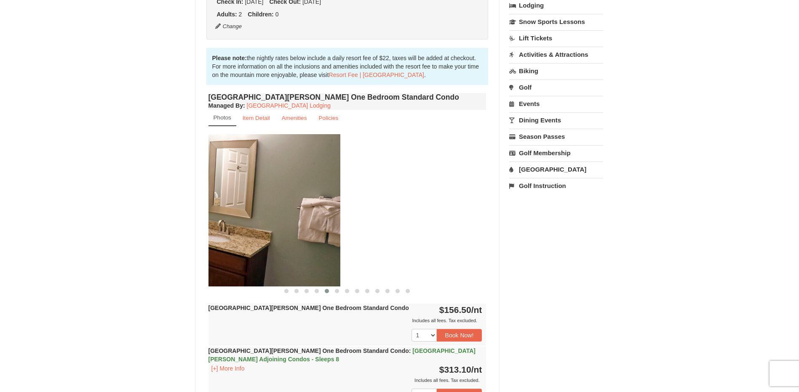
drag, startPoint x: 419, startPoint y: 229, endPoint x: 209, endPoint y: 249, distance: 211.1
click at [221, 248] on img at bounding box center [201, 210] width 278 height 152
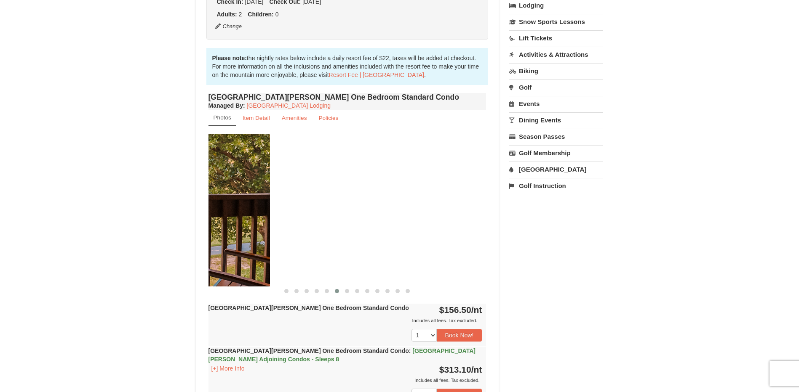
drag, startPoint x: 377, startPoint y: 237, endPoint x: 160, endPoint y: 259, distance: 217.5
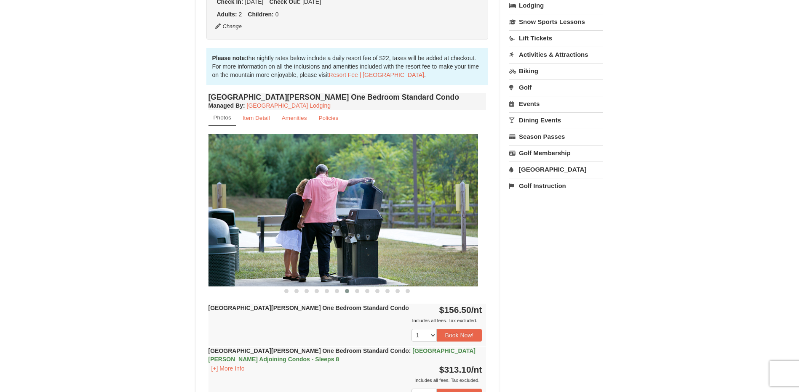
drag, startPoint x: 366, startPoint y: 234, endPoint x: 182, endPoint y: 255, distance: 184.8
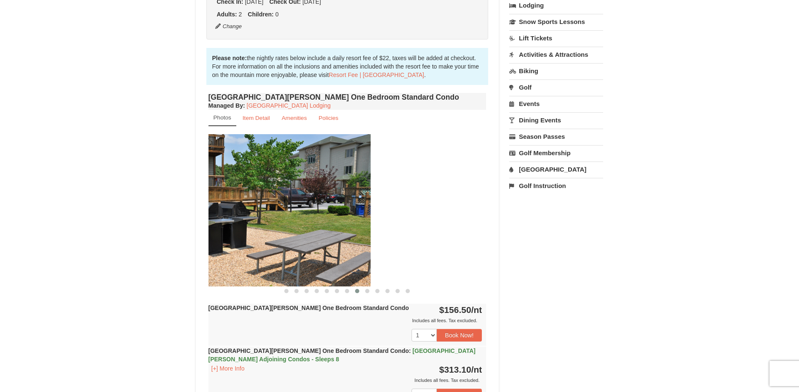
drag, startPoint x: 369, startPoint y: 227, endPoint x: 224, endPoint y: 247, distance: 146.2
click at [241, 246] on img at bounding box center [232, 210] width 278 height 152
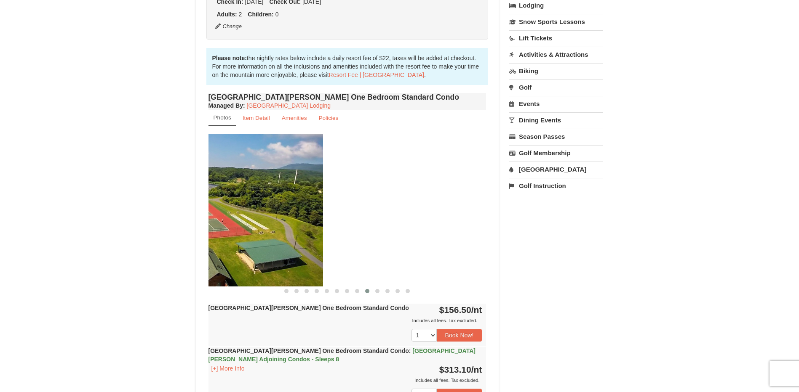
drag, startPoint x: 460, startPoint y: 218, endPoint x: 288, endPoint y: 247, distance: 175.1
click at [289, 247] on img at bounding box center [184, 210] width 278 height 152
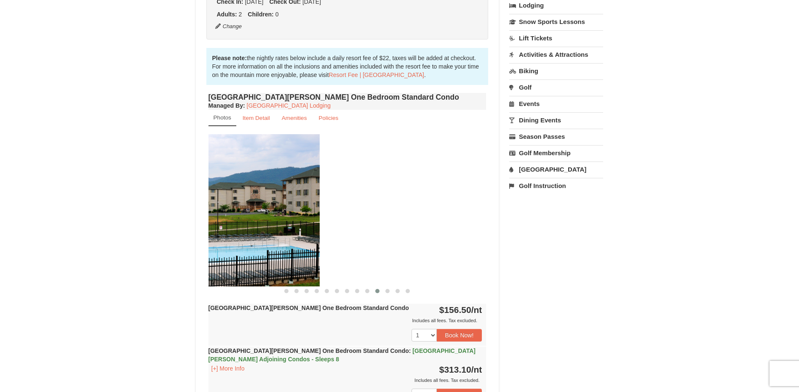
drag, startPoint x: 424, startPoint y: 229, endPoint x: 241, endPoint y: 251, distance: 184.5
click at [243, 251] on img at bounding box center [181, 210] width 278 height 152
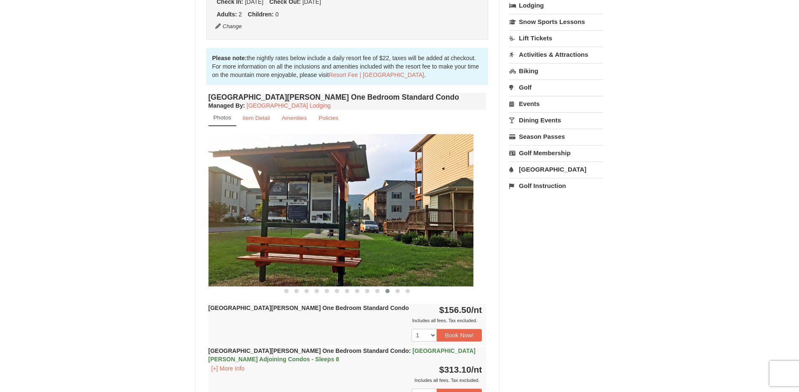
drag, startPoint x: 428, startPoint y: 229, endPoint x: 251, endPoint y: 250, distance: 178.5
click at [252, 250] on img at bounding box center [334, 210] width 278 height 152
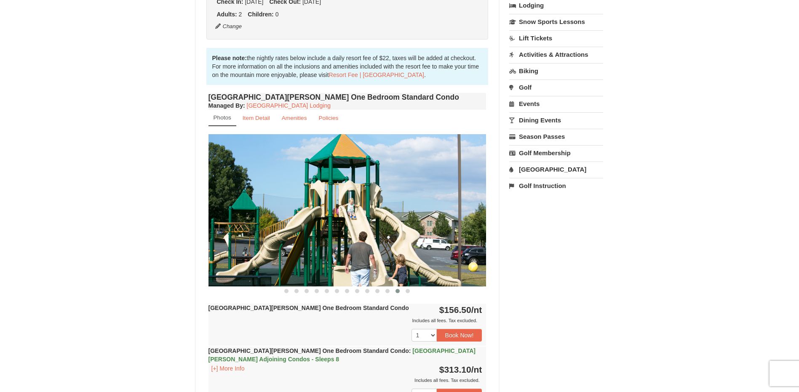
drag, startPoint x: 423, startPoint y: 227, endPoint x: 217, endPoint y: 251, distance: 206.8
click at [221, 250] on img at bounding box center [347, 210] width 278 height 152
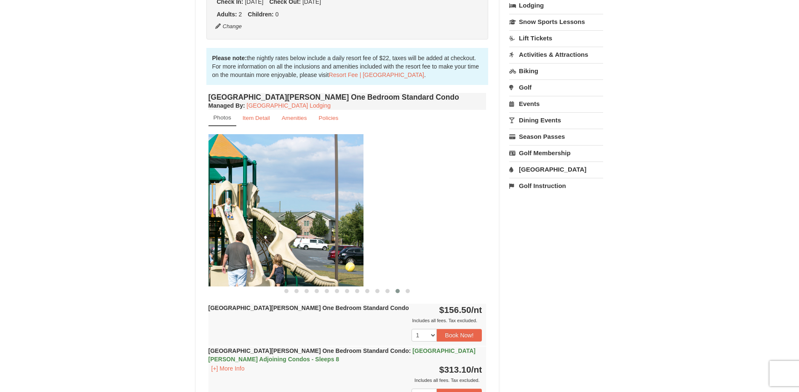
drag, startPoint x: 303, startPoint y: 242, endPoint x: 210, endPoint y: 248, distance: 93.3
click at [217, 248] on img at bounding box center [224, 210] width 278 height 152
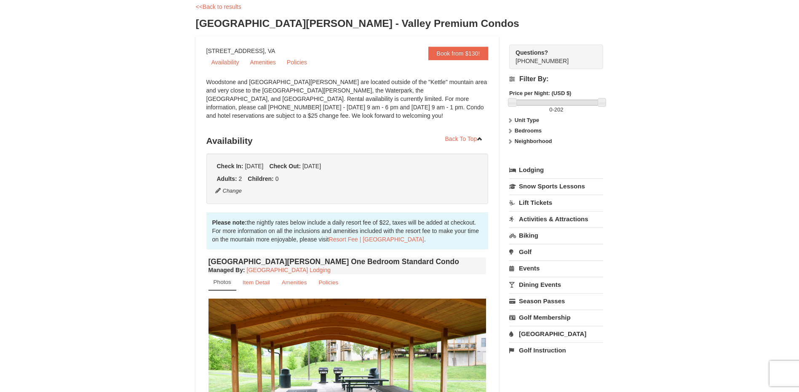
scroll to position [0, 0]
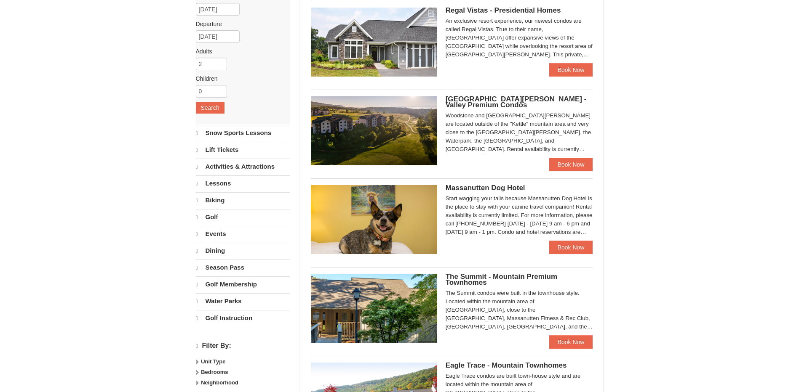
select select "9"
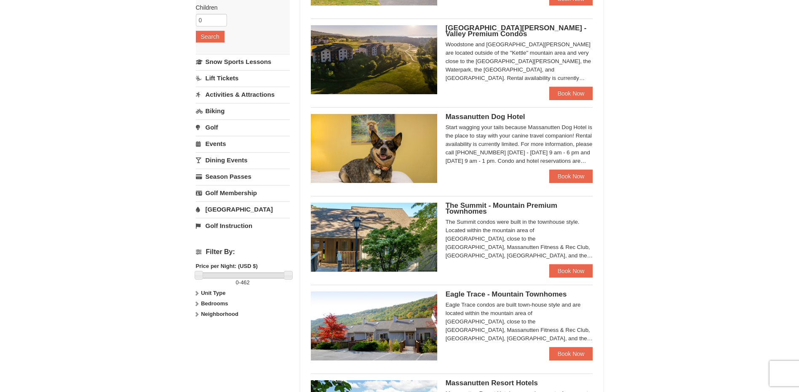
scroll to position [168, 0]
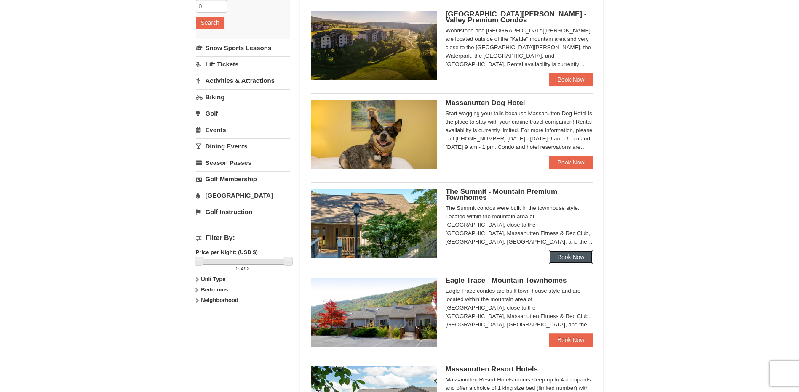
click at [565, 251] on link "Book Now" at bounding box center [571, 257] width 44 height 13
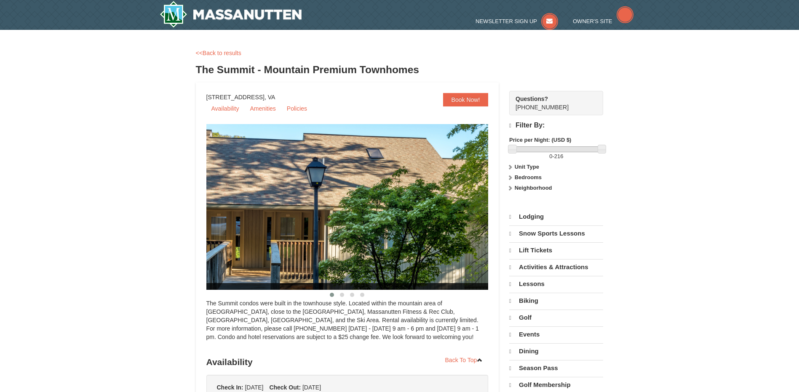
select select "9"
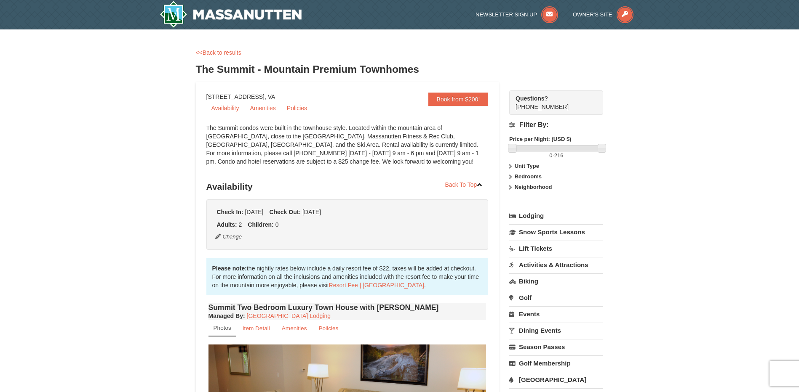
click at [534, 376] on link "[GEOGRAPHIC_DATA]" at bounding box center [556, 380] width 94 height 16
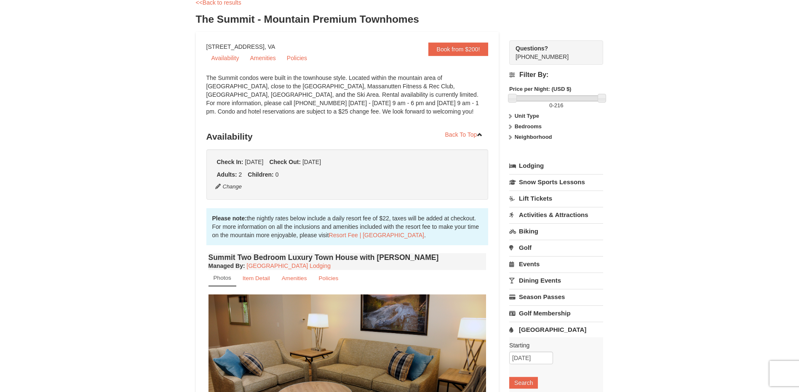
scroll to position [211, 0]
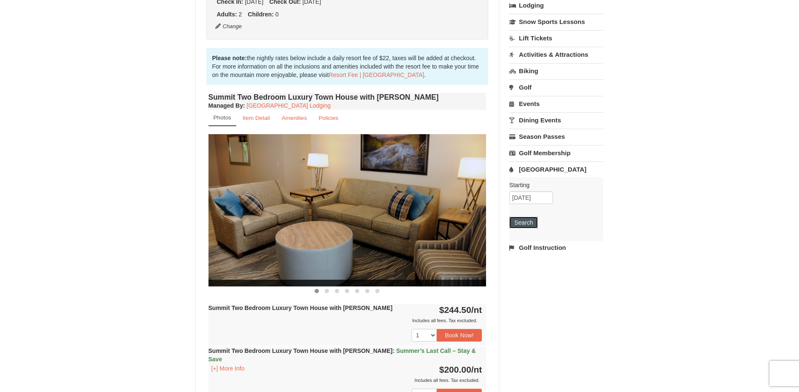
click at [524, 222] on button "Search" at bounding box center [523, 223] width 29 height 12
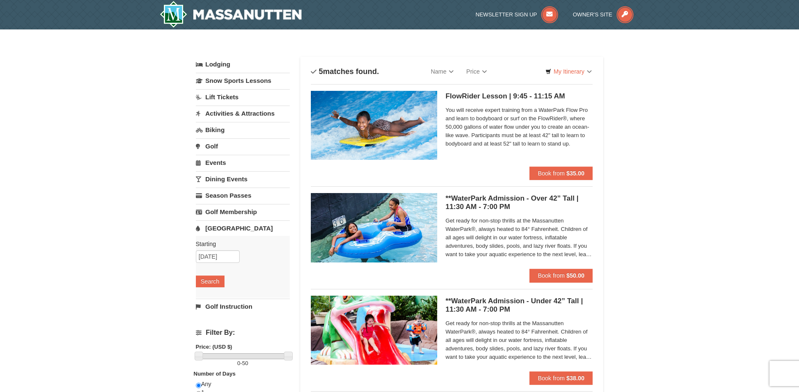
click at [224, 178] on link "Dining Events" at bounding box center [243, 179] width 94 height 16
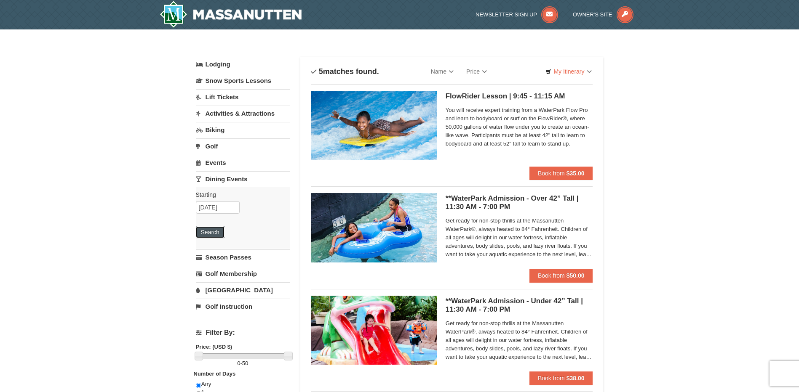
click at [211, 231] on button "Search" at bounding box center [210, 233] width 29 height 12
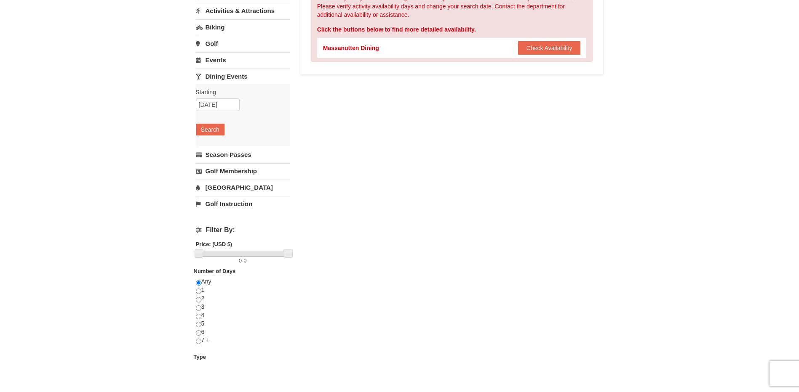
scroll to position [84, 0]
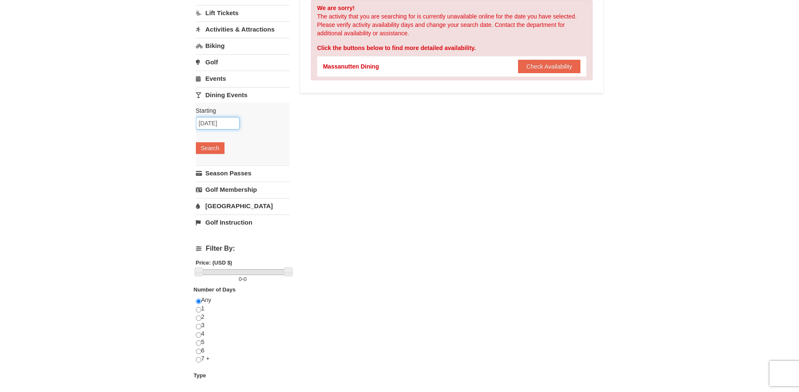
click at [223, 122] on input "09/13/2025" at bounding box center [218, 123] width 44 height 13
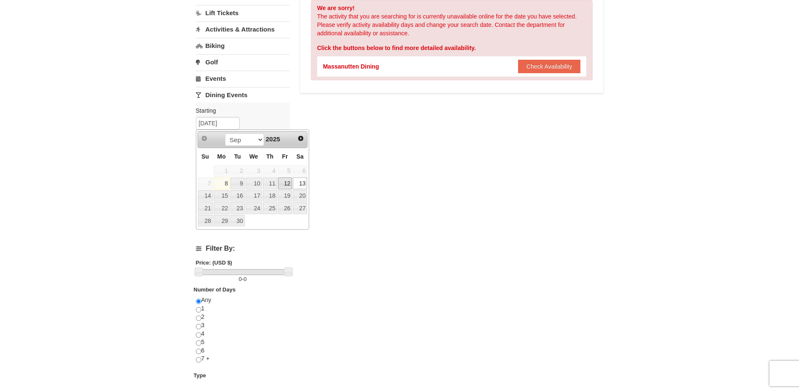
click at [285, 182] on link "12" at bounding box center [285, 184] width 14 height 12
type input "[DATE]"
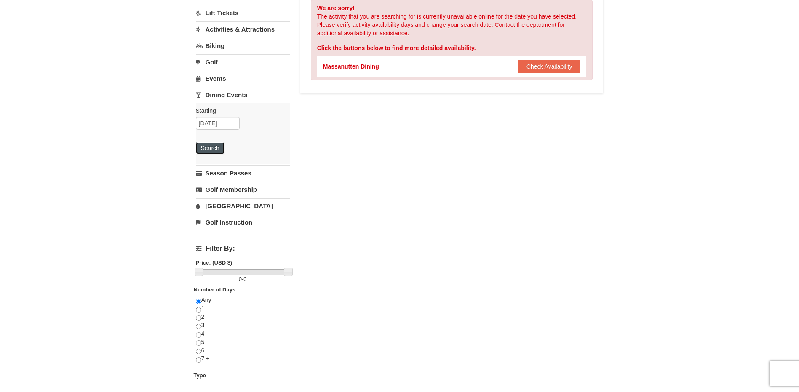
click at [211, 148] on button "Search" at bounding box center [210, 148] width 29 height 12
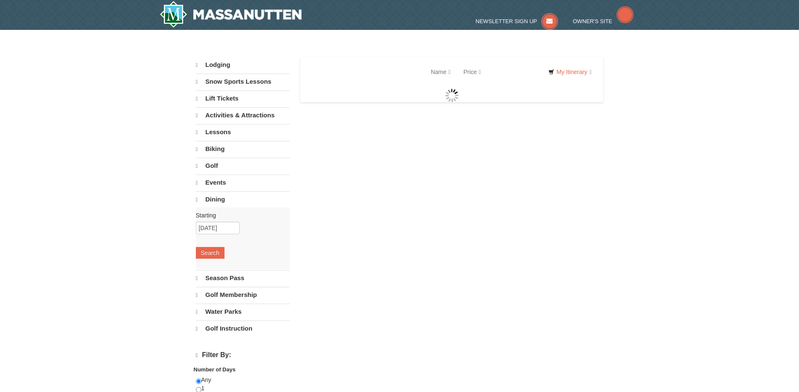
select select "9"
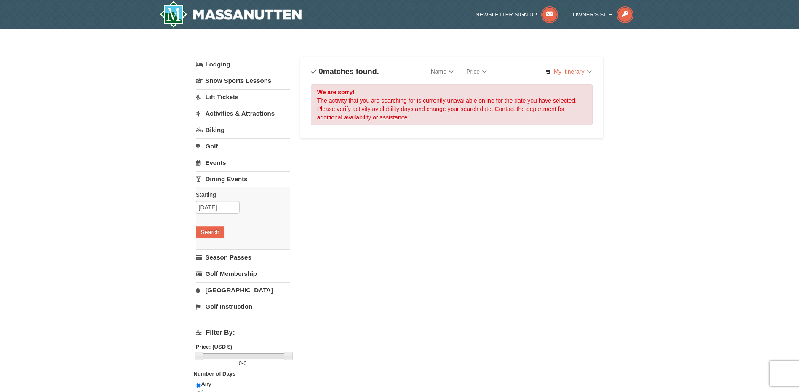
click at [213, 145] on link "Golf" at bounding box center [243, 147] width 94 height 16
click at [215, 200] on button "Search" at bounding box center [210, 200] width 29 height 12
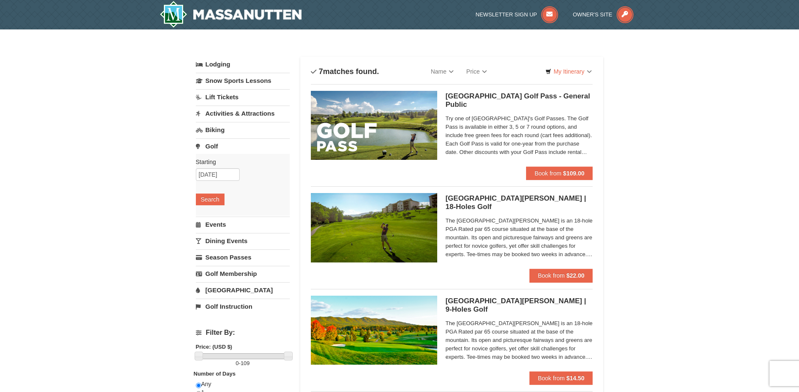
click at [210, 128] on link "Biking" at bounding box center [243, 130] width 94 height 16
click at [216, 184] on button "Search" at bounding box center [210, 183] width 29 height 12
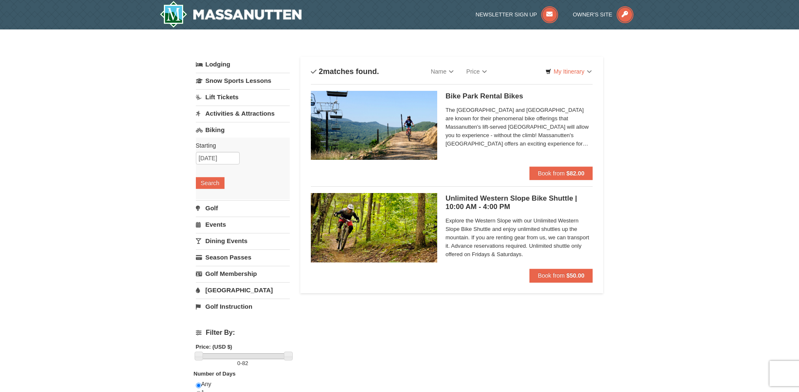
click at [235, 116] on link "Activities & Attractions" at bounding box center [243, 114] width 94 height 16
click at [209, 164] on button "Search" at bounding box center [210, 167] width 29 height 12
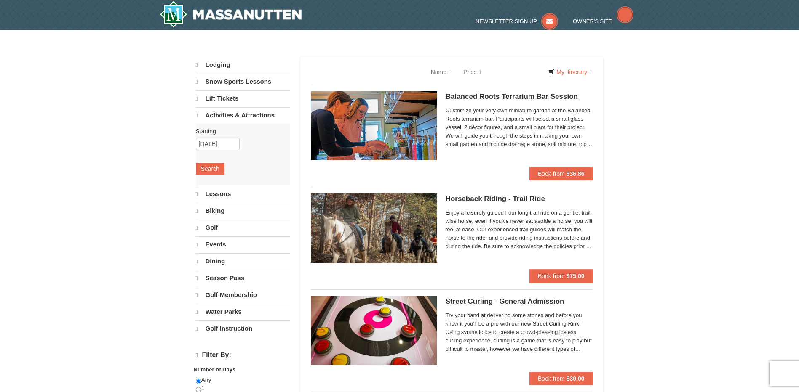
select select "9"
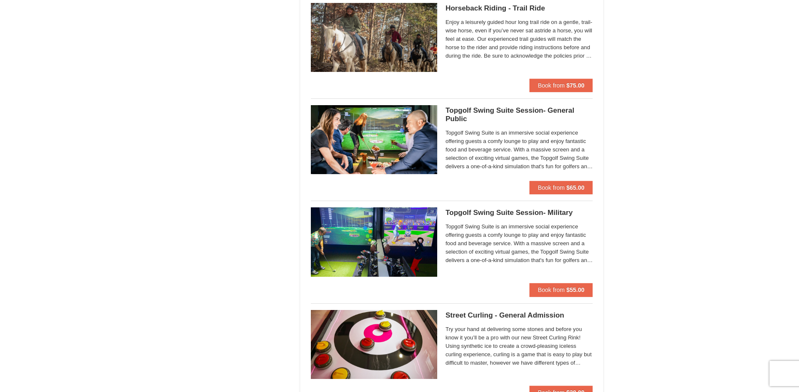
scroll to position [968, 0]
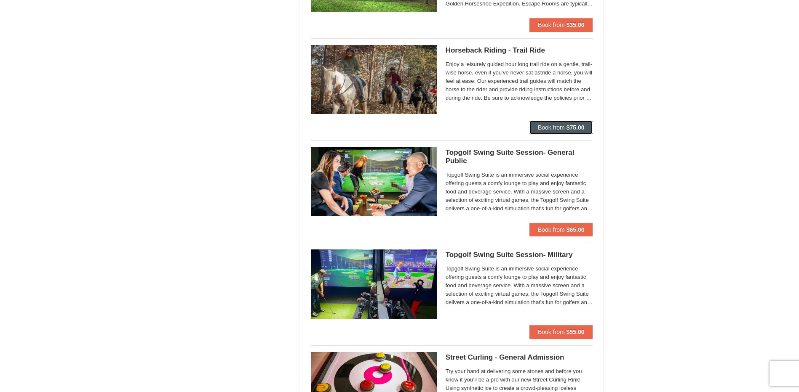
drag, startPoint x: 549, startPoint y: 125, endPoint x: 535, endPoint y: 125, distance: 14.3
click at [535, 125] on button "Book from $75.00" at bounding box center [561, 127] width 64 height 13
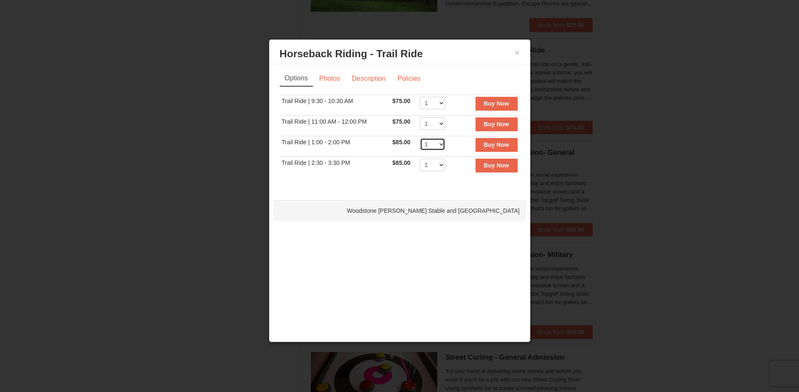
click at [441, 143] on select "1 2 3 4 5 6 7 8 9 10 11 12" at bounding box center [432, 144] width 25 height 13
click at [319, 79] on link "Photos" at bounding box center [330, 79] width 32 height 16
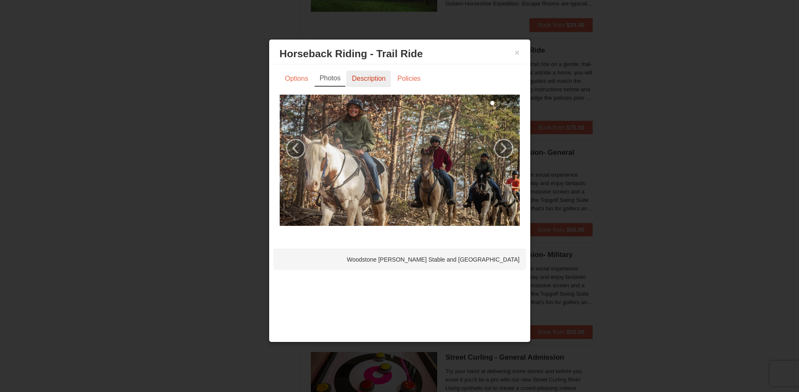
click at [357, 78] on link "Description" at bounding box center [368, 79] width 45 height 16
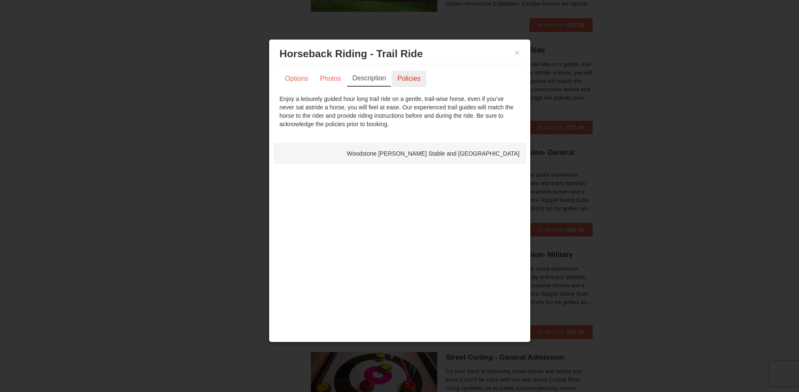
click at [416, 77] on link "Policies" at bounding box center [409, 79] width 34 height 16
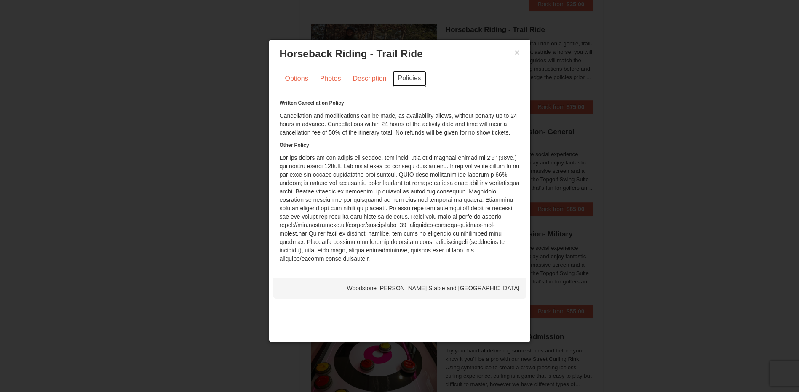
scroll to position [926, 0]
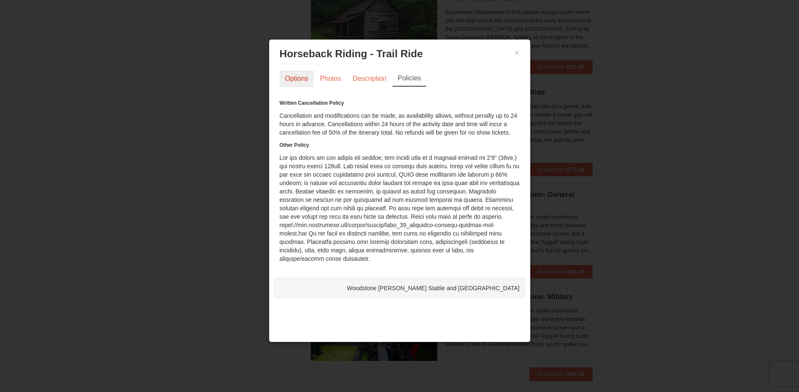
click at [300, 74] on link "Options" at bounding box center [297, 79] width 34 height 16
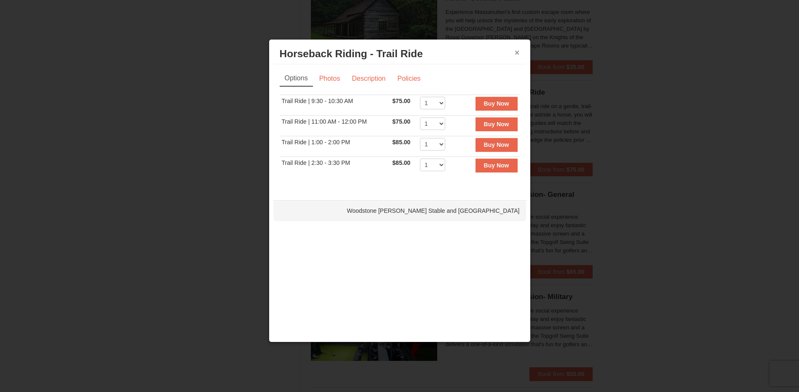
click at [515, 54] on button "×" at bounding box center [517, 52] width 5 height 8
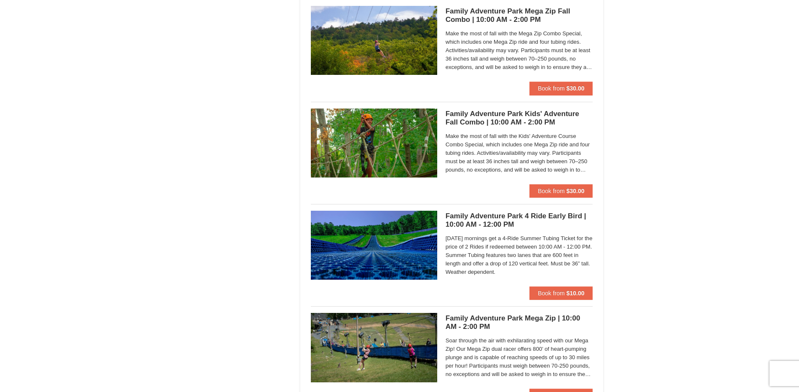
scroll to position [1642, 0]
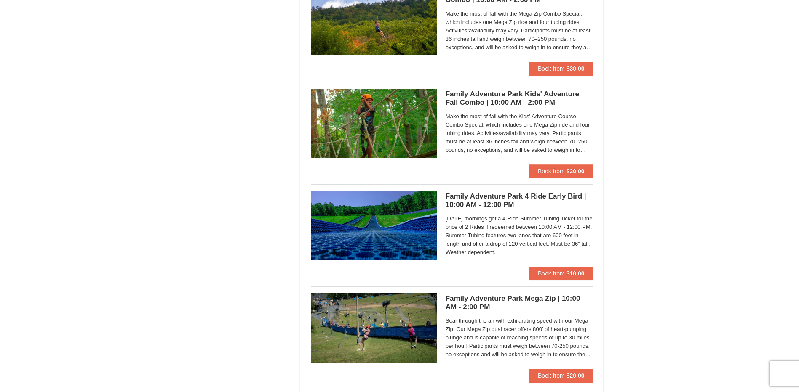
click at [507, 96] on h5 "Family Adventure Park Kids' Adventure Fall Combo | 10:00 AM - 2:00 PM Massanutt…" at bounding box center [518, 98] width 147 height 17
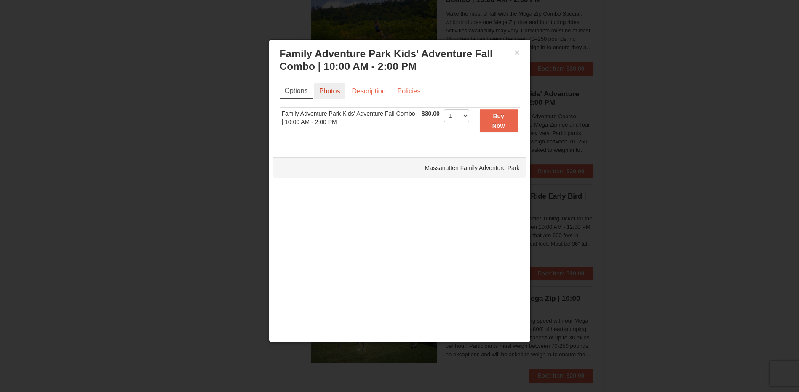
click at [331, 89] on link "Photos" at bounding box center [330, 91] width 32 height 16
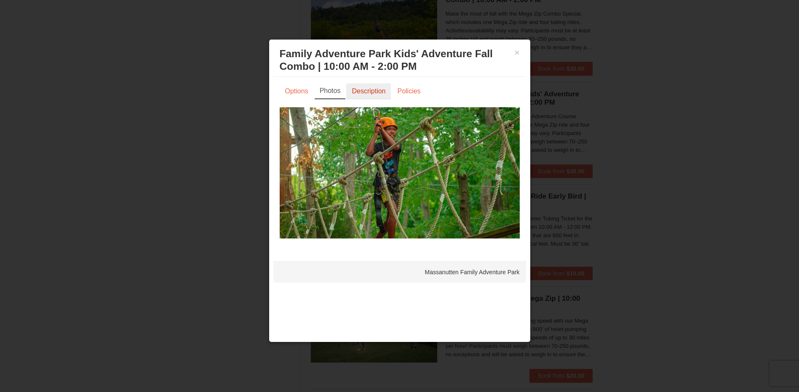
click at [360, 91] on link "Description" at bounding box center [368, 91] width 45 height 16
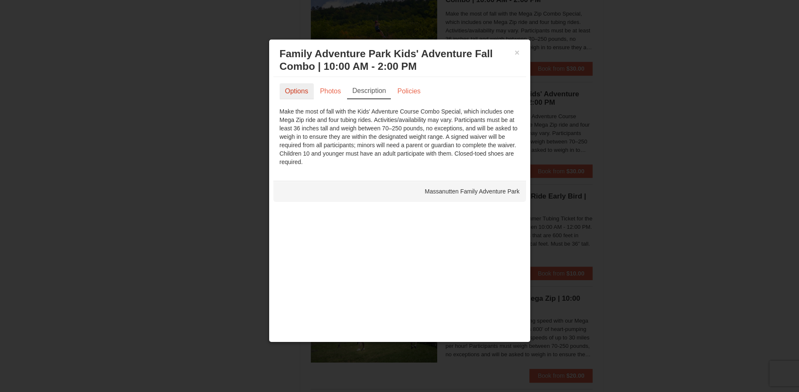
click at [290, 94] on link "Options" at bounding box center [297, 91] width 34 height 16
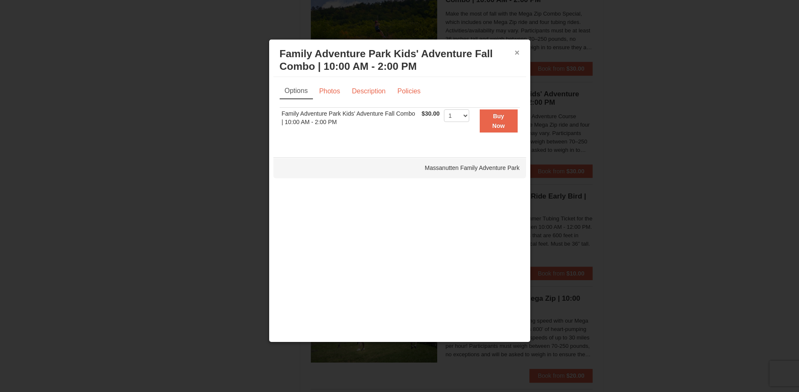
click at [517, 56] on button "×" at bounding box center [517, 52] width 5 height 8
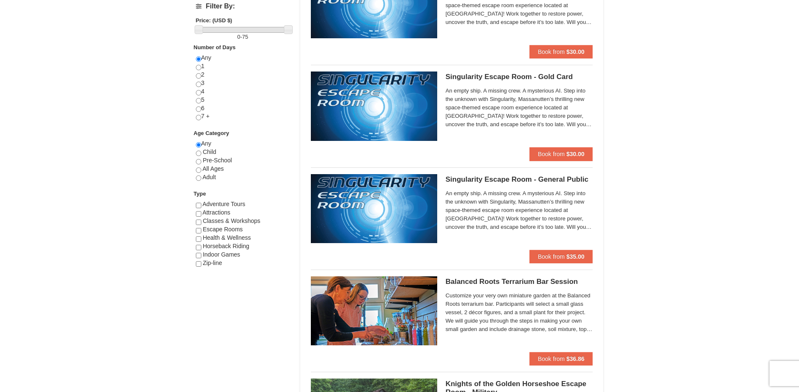
scroll to position [0, 0]
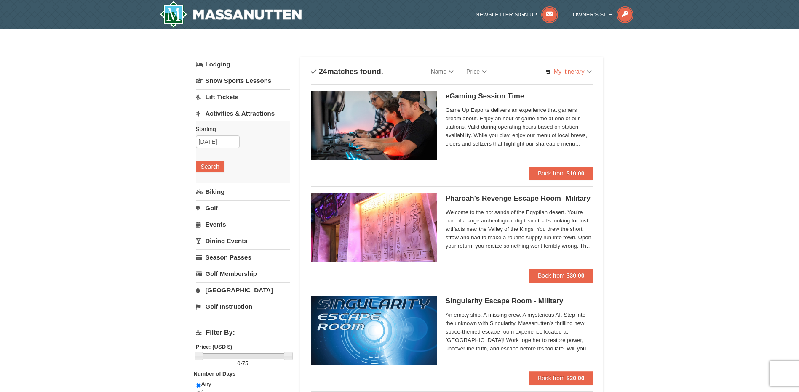
click at [211, 227] on link "Events" at bounding box center [243, 225] width 94 height 16
click at [210, 217] on button "Search" at bounding box center [210, 216] width 29 height 12
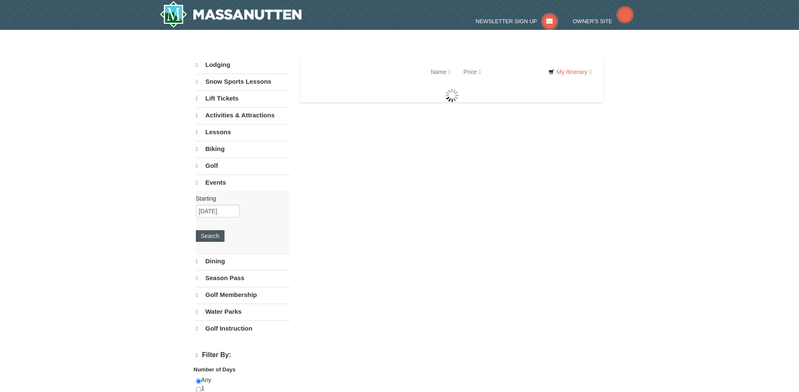
select select "9"
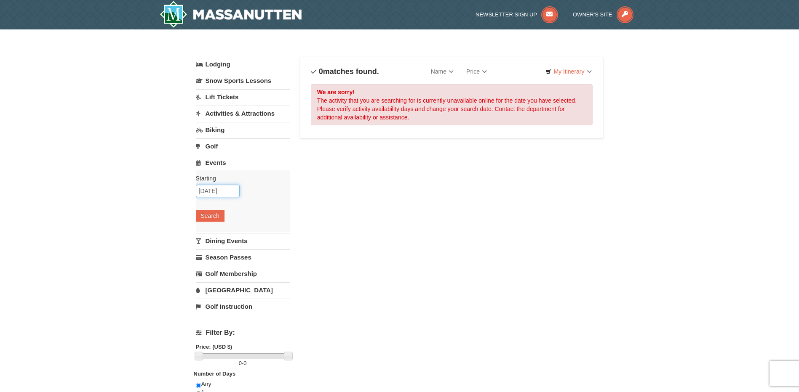
click at [216, 192] on input "09/12/2025" at bounding box center [218, 191] width 44 height 13
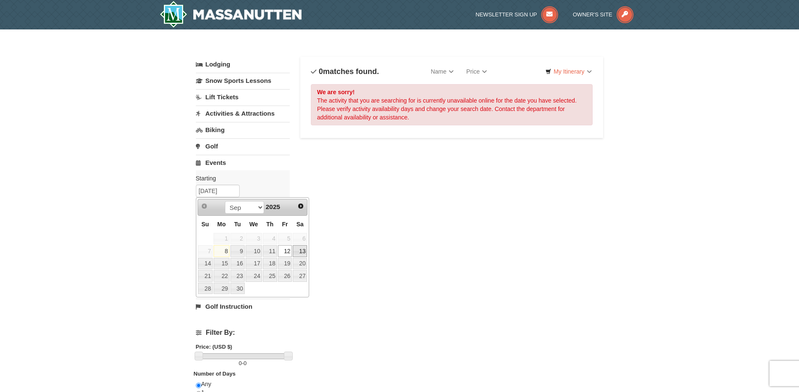
click at [303, 251] on link "13" at bounding box center [300, 251] width 14 height 12
type input "[DATE]"
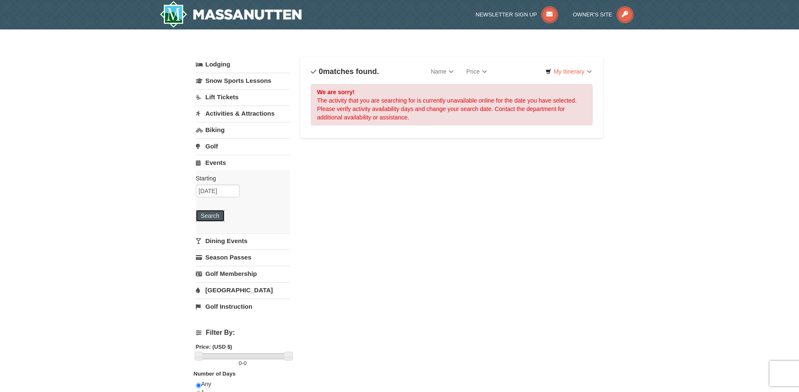
click at [211, 213] on button "Search" at bounding box center [210, 216] width 29 height 12
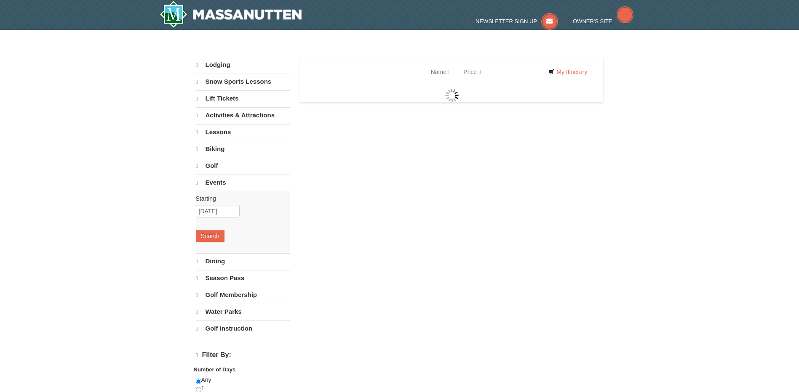
select select "9"
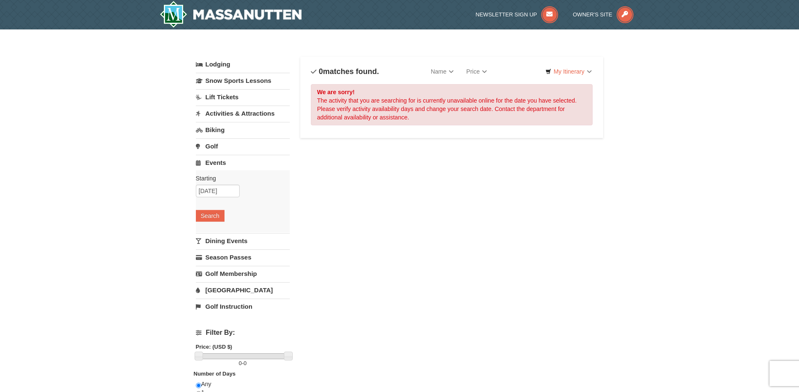
click at [219, 116] on link "Activities & Attractions" at bounding box center [243, 114] width 94 height 16
click at [213, 170] on button "Search" at bounding box center [210, 167] width 29 height 12
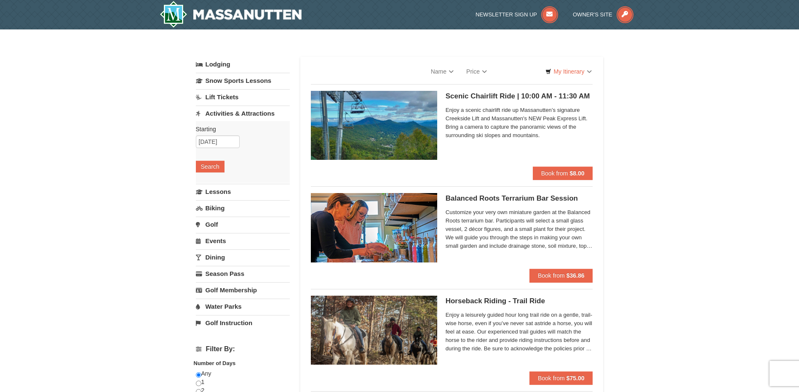
select select "9"
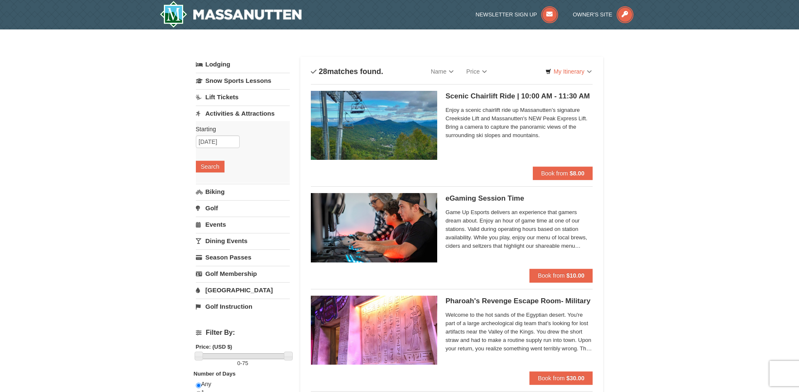
click at [406, 134] on img at bounding box center [374, 125] width 126 height 69
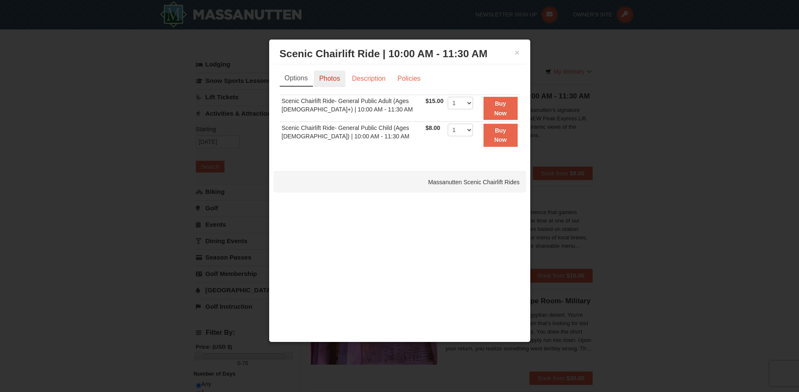
click at [333, 80] on link "Photos" at bounding box center [330, 79] width 32 height 16
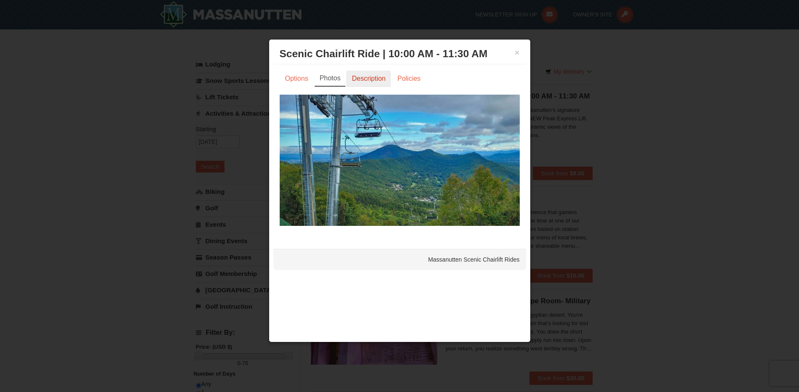
click at [369, 80] on link "Description" at bounding box center [368, 79] width 45 height 16
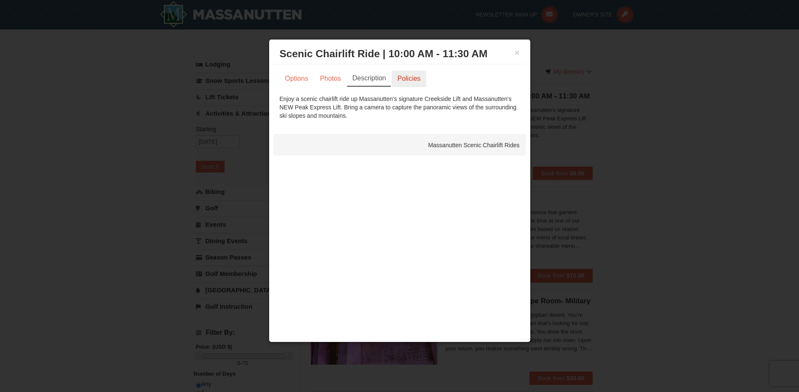
click at [409, 77] on link "Policies" at bounding box center [409, 79] width 34 height 16
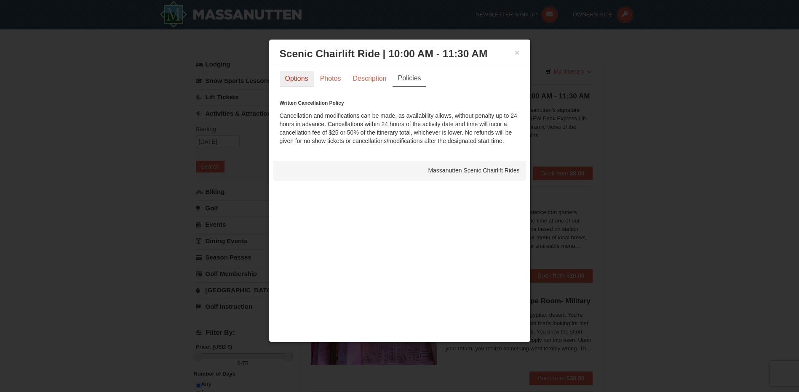
click at [299, 75] on link "Options" at bounding box center [297, 79] width 34 height 16
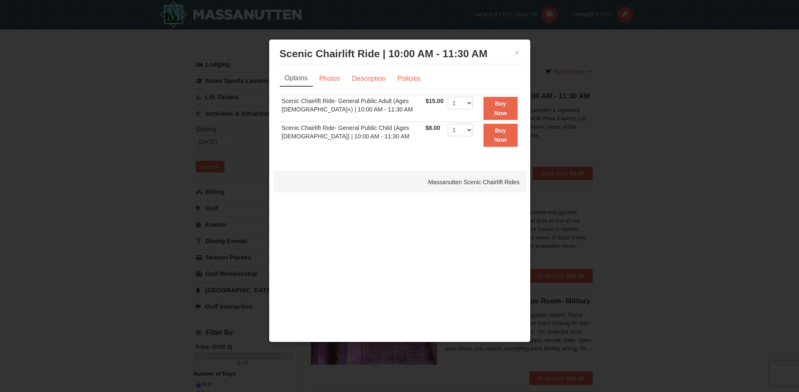
click at [513, 52] on h3 "Scenic Chairlift Ride | 10:00 AM - 11:30 AM Massanutten Scenic Chairlift Rides" at bounding box center [400, 54] width 240 height 13
click at [516, 53] on button "×" at bounding box center [517, 52] width 5 height 8
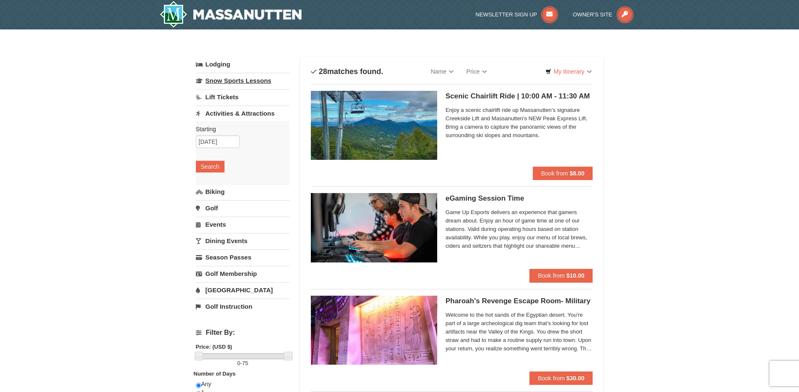
click at [237, 83] on link "Snow Sports Lessons" at bounding box center [243, 81] width 94 height 16
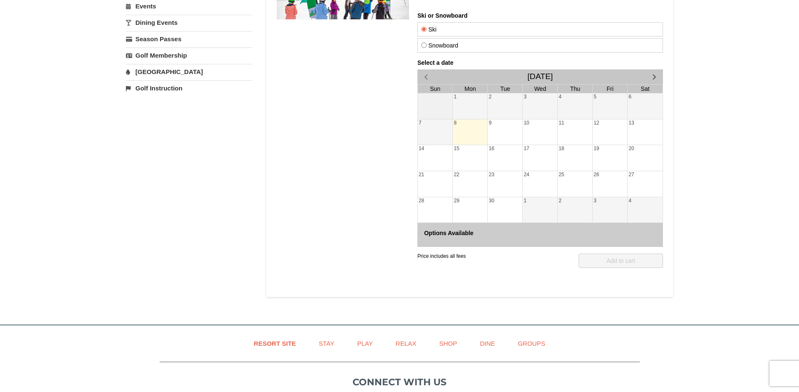
scroll to position [168, 0]
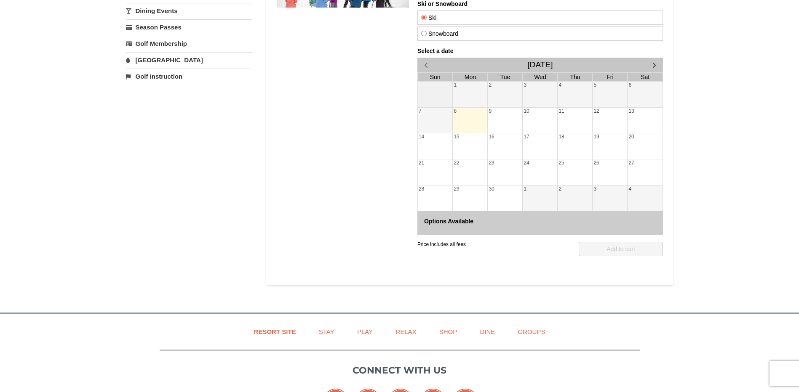
click at [631, 118] on div "13" at bounding box center [644, 121] width 35 height 26
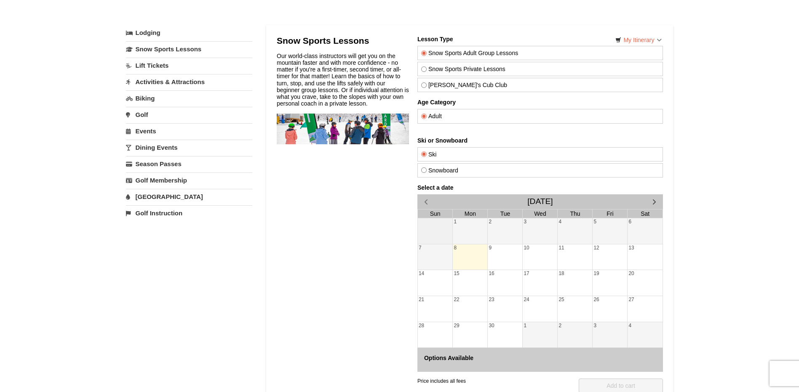
scroll to position [0, 0]
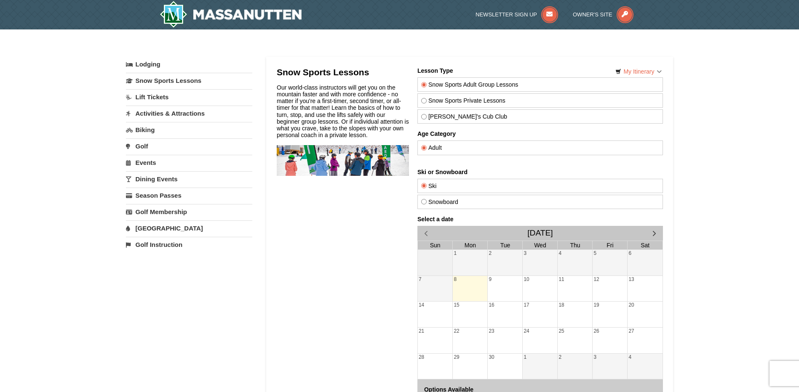
click at [419, 99] on div "Snow Sports Private Lessons" at bounding box center [539, 100] width 245 height 14
click at [424, 102] on input "Snow Sports Private Lessons" at bounding box center [423, 100] width 5 height 5
radio input "true"
click at [632, 284] on div "13" at bounding box center [644, 289] width 35 height 26
click at [152, 62] on link "Lodging" at bounding box center [189, 64] width 126 height 15
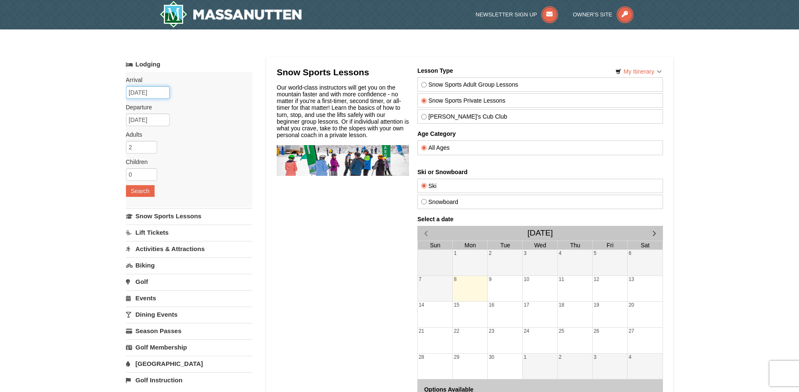
click at [157, 93] on input "09/08/2025" at bounding box center [148, 92] width 44 height 13
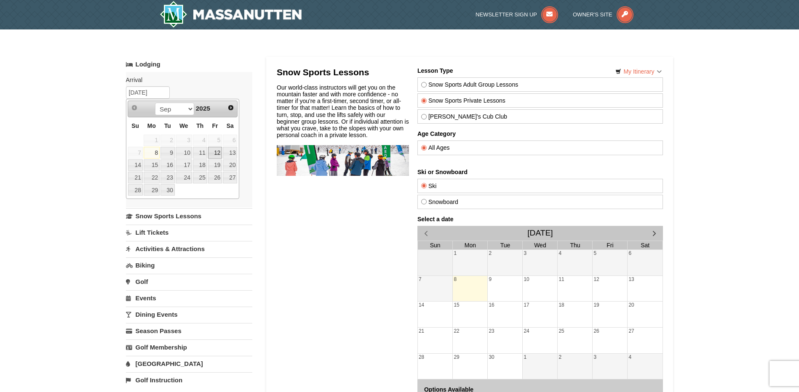
click at [213, 151] on link "12" at bounding box center [215, 153] width 14 height 12
type input "[DATE]"
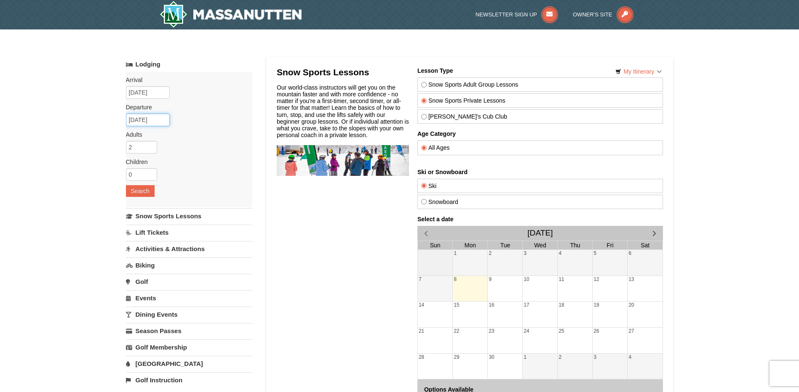
click at [153, 122] on input "09/13/2025" at bounding box center [148, 120] width 44 height 13
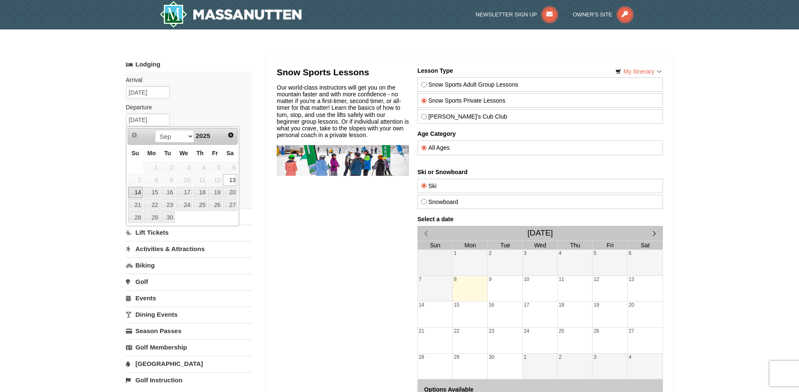
click at [139, 192] on link "14" at bounding box center [135, 193] width 15 height 12
type input "[DATE]"
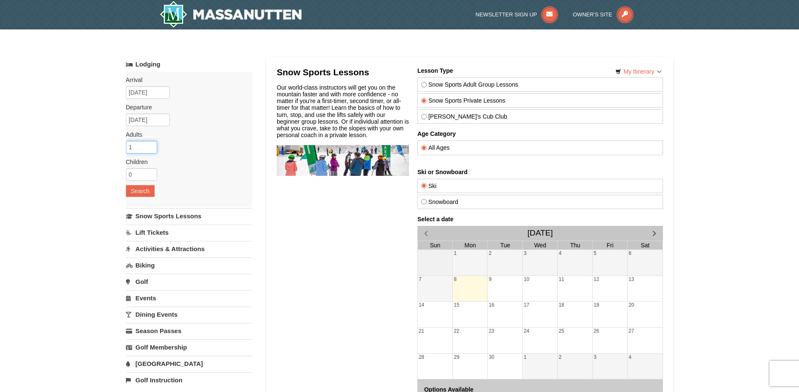
type input "1"
click at [151, 149] on input "1" at bounding box center [141, 147] width 31 height 13
click at [150, 175] on input "0" at bounding box center [141, 174] width 31 height 13
type input "1"
click at [152, 173] on input "1" at bounding box center [141, 174] width 31 height 13
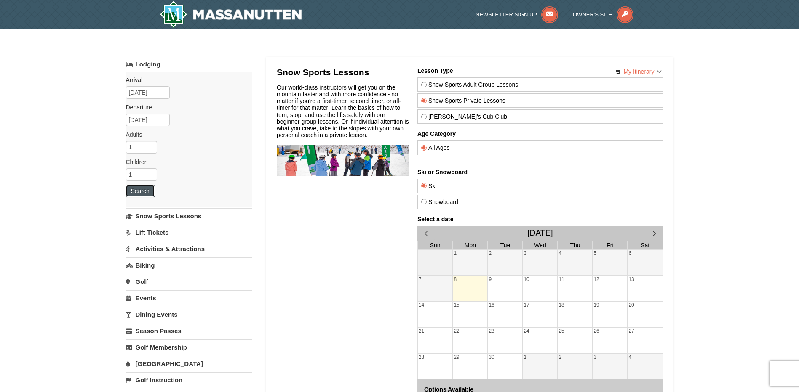
click at [140, 189] on button "Search" at bounding box center [140, 191] width 29 height 12
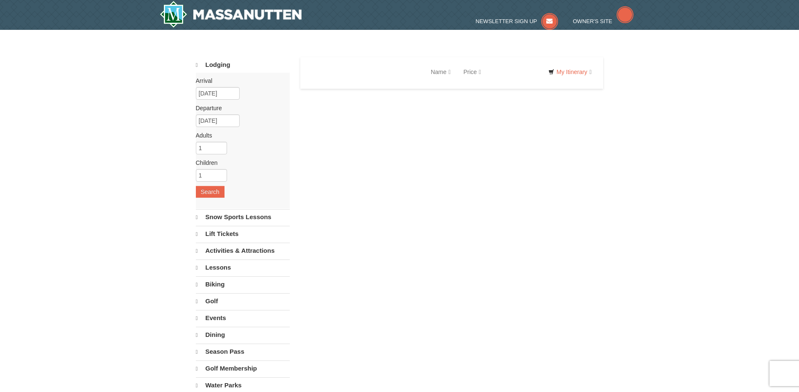
select select "9"
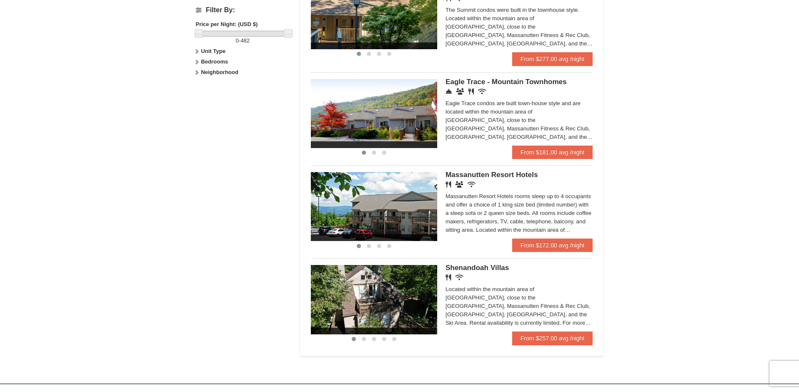
scroll to position [379, 0]
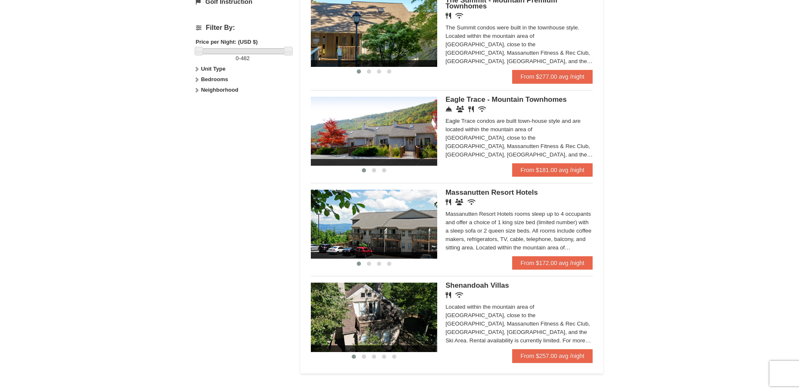
click at [542, 96] on div "Eagle Trace Living Room & Dining Room Eagle Trace Bedroom Eagle Trace Living Ro…" at bounding box center [452, 130] width 282 height 80
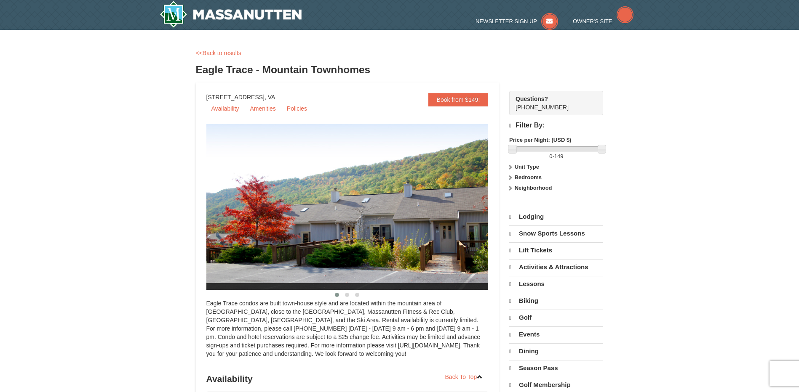
select select "9"
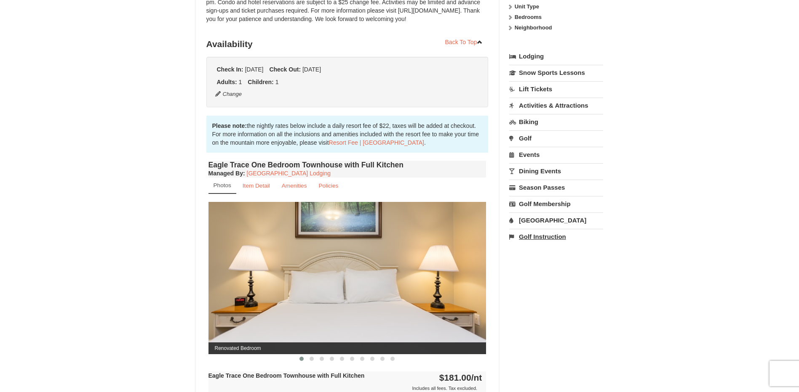
scroll to position [168, 0]
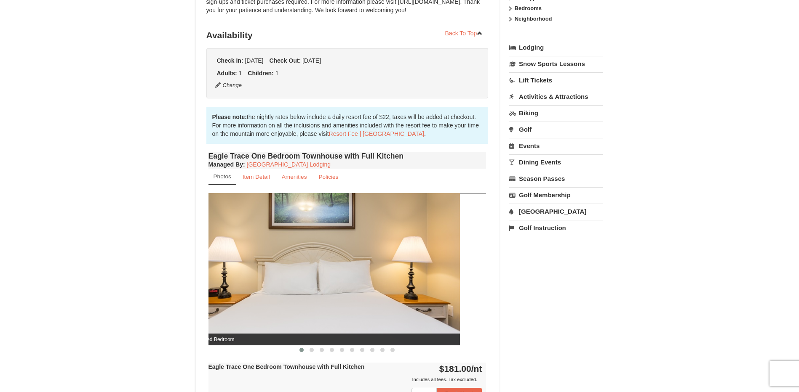
drag, startPoint x: 431, startPoint y: 267, endPoint x: 191, endPoint y: 253, distance: 240.8
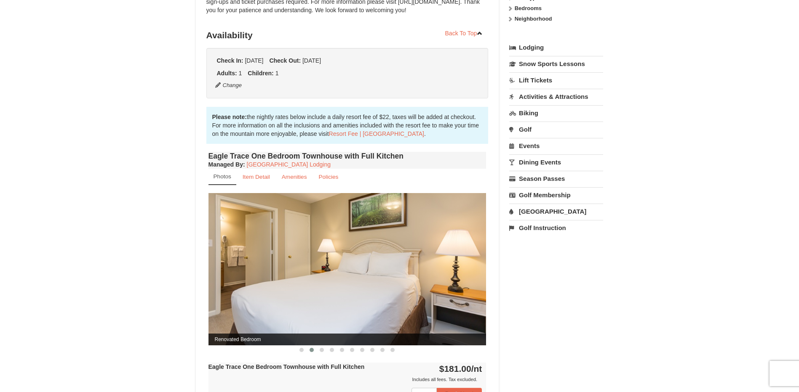
drag, startPoint x: 456, startPoint y: 266, endPoint x: 248, endPoint y: 271, distance: 208.9
click at [248, 271] on img at bounding box center [347, 269] width 278 height 152
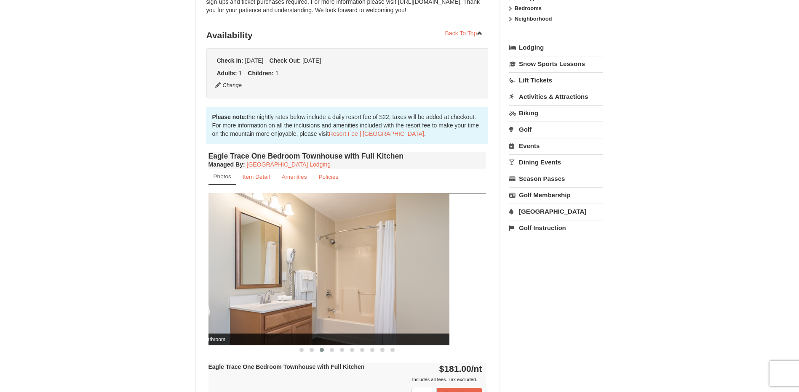
drag, startPoint x: 391, startPoint y: 269, endPoint x: 207, endPoint y: 271, distance: 184.4
click at [211, 272] on img at bounding box center [310, 269] width 278 height 152
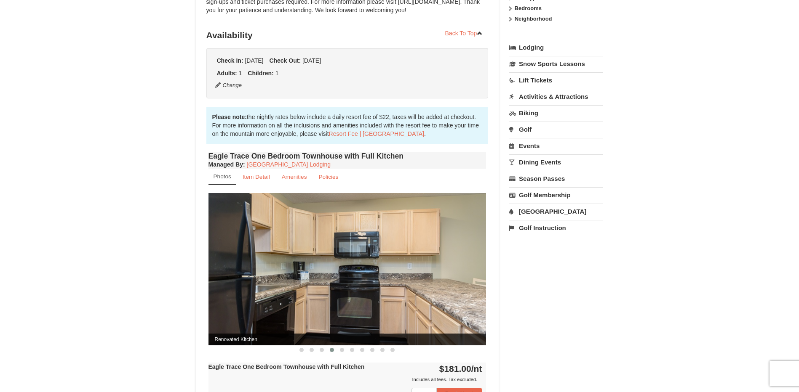
drag, startPoint x: 450, startPoint y: 269, endPoint x: 230, endPoint y: 272, distance: 219.4
click at [236, 272] on img at bounding box center [347, 269] width 278 height 152
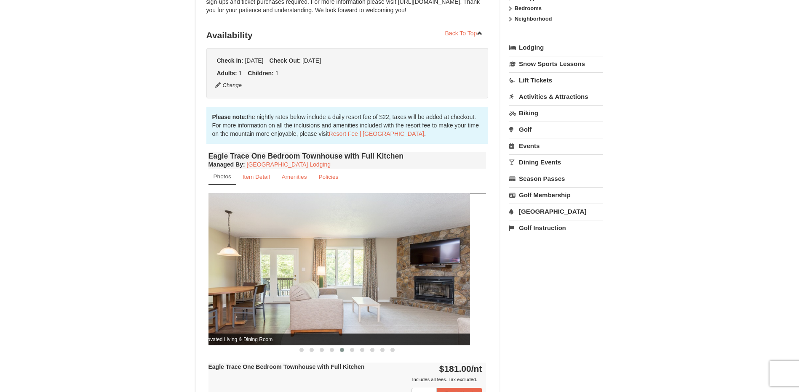
drag, startPoint x: 453, startPoint y: 266, endPoint x: 254, endPoint y: 264, distance: 199.2
click at [288, 266] on img at bounding box center [331, 269] width 278 height 152
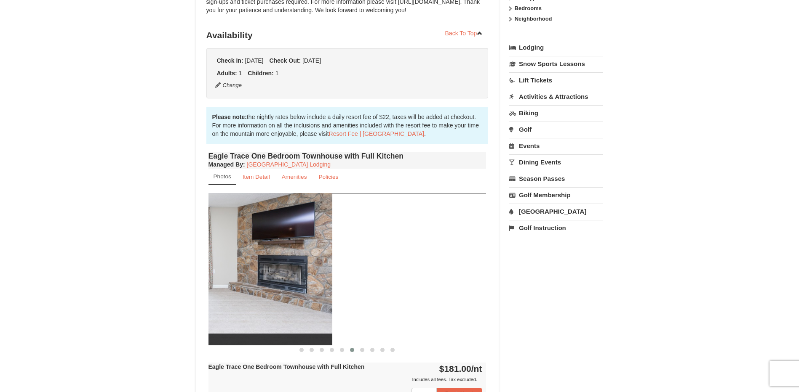
drag, startPoint x: 427, startPoint y: 261, endPoint x: 264, endPoint y: 262, distance: 163.4
click at [275, 262] on img at bounding box center [193, 269] width 278 height 152
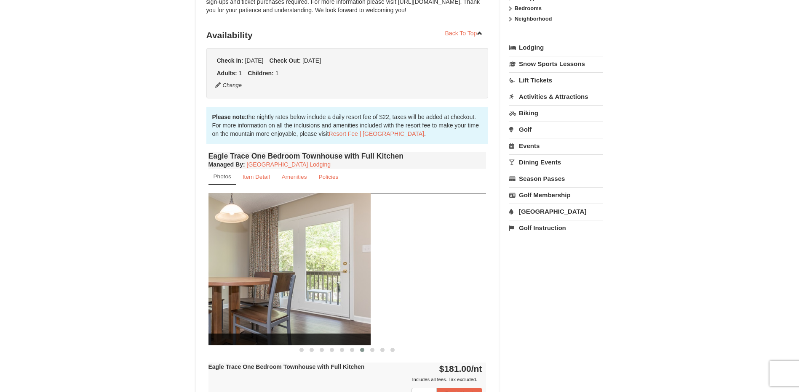
drag, startPoint x: 455, startPoint y: 256, endPoint x: 284, endPoint y: 260, distance: 170.6
click at [287, 261] on img at bounding box center [232, 269] width 278 height 152
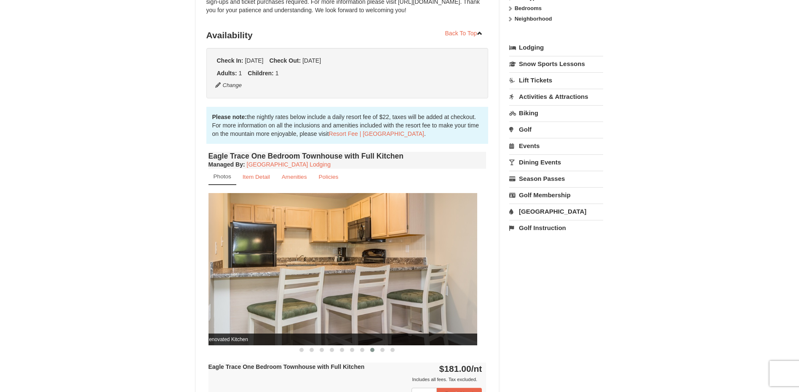
drag, startPoint x: 379, startPoint y: 253, endPoint x: 204, endPoint y: 243, distance: 175.0
click at [219, 245] on img at bounding box center [338, 269] width 278 height 152
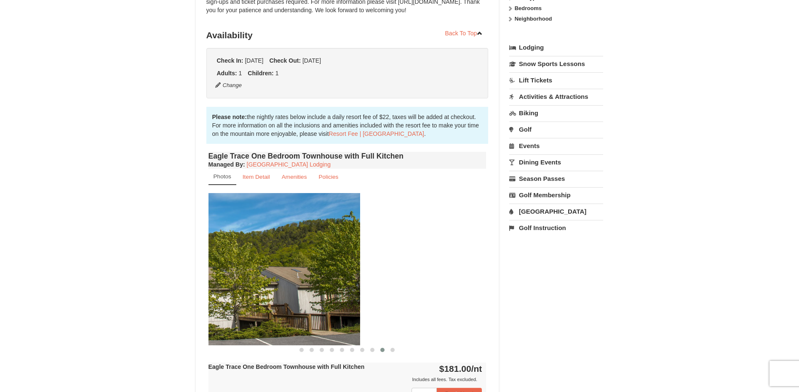
drag, startPoint x: 426, startPoint y: 248, endPoint x: 261, endPoint y: 244, distance: 165.1
click at [265, 244] on img at bounding box center [221, 269] width 278 height 152
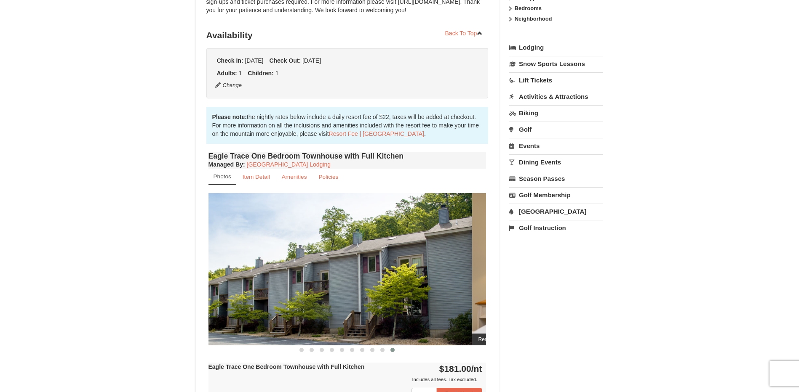
drag, startPoint x: 415, startPoint y: 256, endPoint x: 285, endPoint y: 254, distance: 130.1
click at [306, 254] on img at bounding box center [333, 269] width 278 height 152
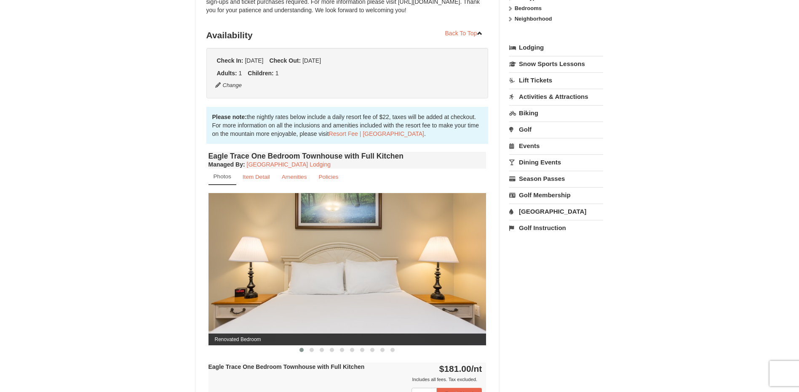
drag, startPoint x: 410, startPoint y: 265, endPoint x: 273, endPoint y: 262, distance: 137.3
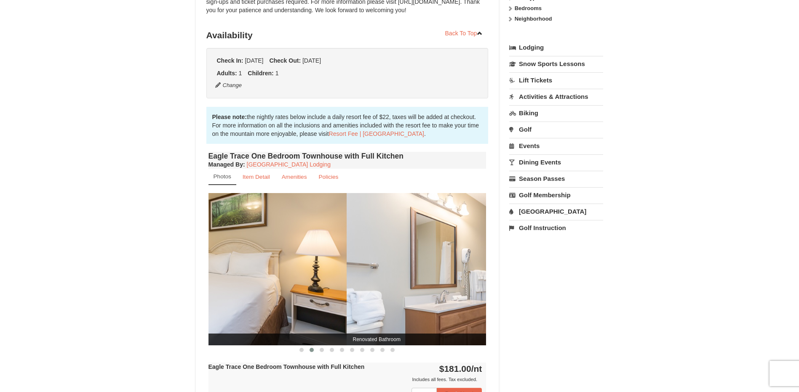
drag, startPoint x: 348, startPoint y: 275, endPoint x: 190, endPoint y: 273, distance: 157.9
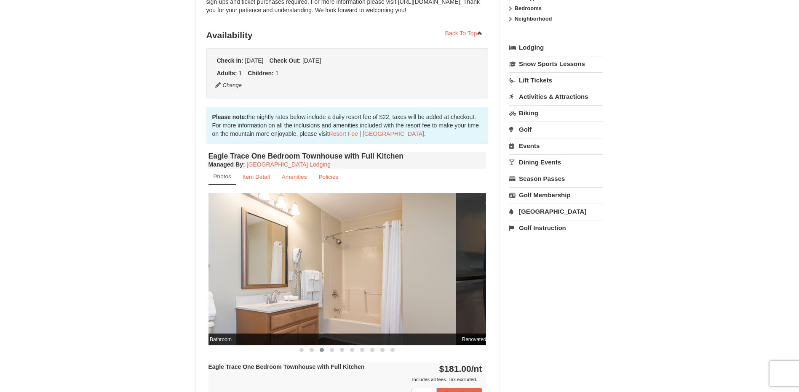
drag, startPoint x: 435, startPoint y: 281, endPoint x: 210, endPoint y: 269, distance: 224.8
click at [245, 275] on img at bounding box center [317, 269] width 278 height 152
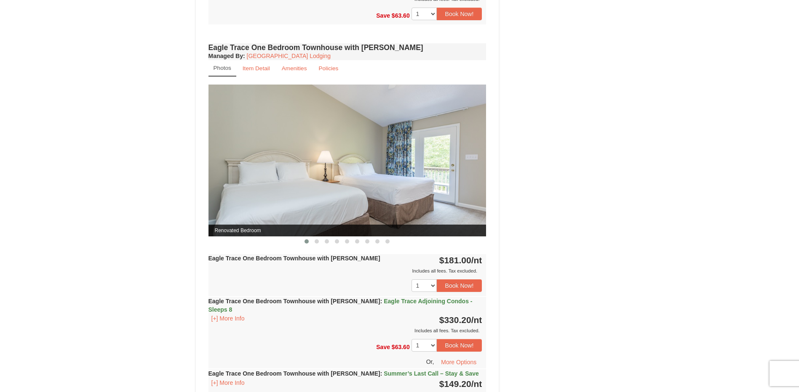
scroll to position [674, 0]
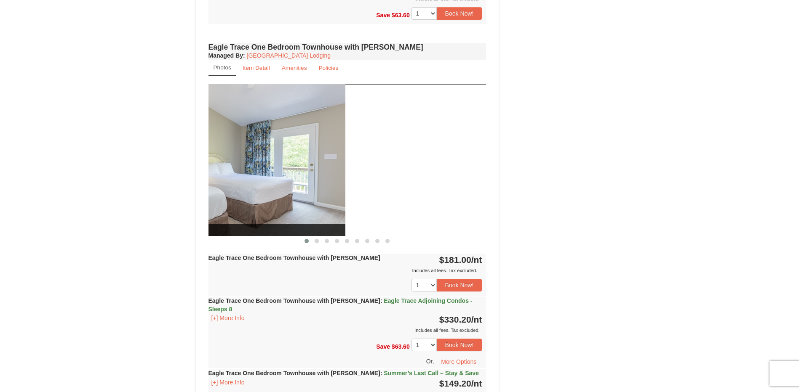
drag, startPoint x: 430, startPoint y: 192, endPoint x: 190, endPoint y: 201, distance: 240.2
click at [219, 197] on img at bounding box center [206, 160] width 278 height 152
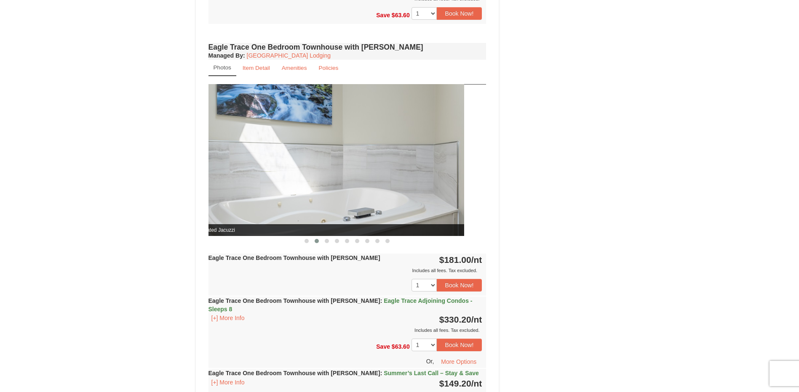
drag, startPoint x: 419, startPoint y: 185, endPoint x: 264, endPoint y: 202, distance: 156.7
click at [267, 201] on img at bounding box center [325, 160] width 278 height 152
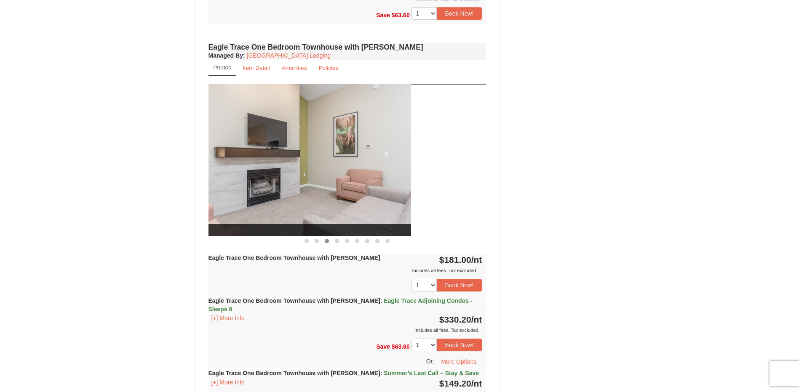
drag, startPoint x: 439, startPoint y: 190, endPoint x: 255, endPoint y: 207, distance: 184.8
click at [262, 206] on img at bounding box center [272, 160] width 278 height 152
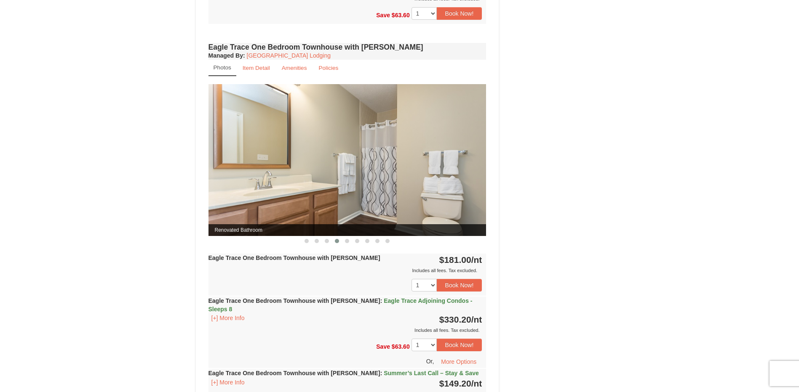
drag, startPoint x: 430, startPoint y: 187, endPoint x: 279, endPoint y: 199, distance: 151.7
click at [280, 199] on img at bounding box center [347, 160] width 278 height 152
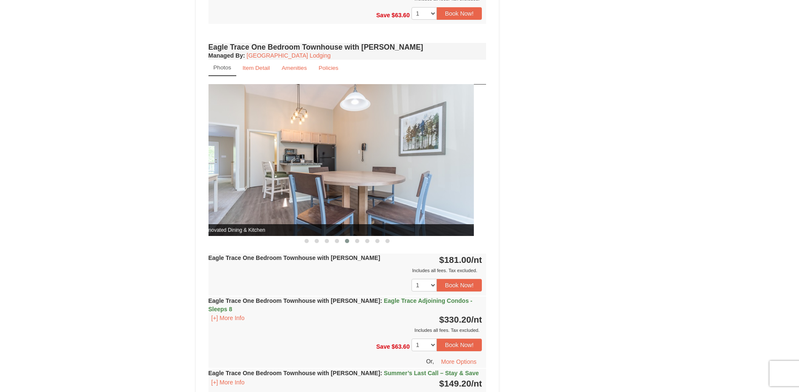
drag, startPoint x: 438, startPoint y: 186, endPoint x: 272, endPoint y: 210, distance: 167.6
click at [279, 208] on img at bounding box center [335, 160] width 278 height 152
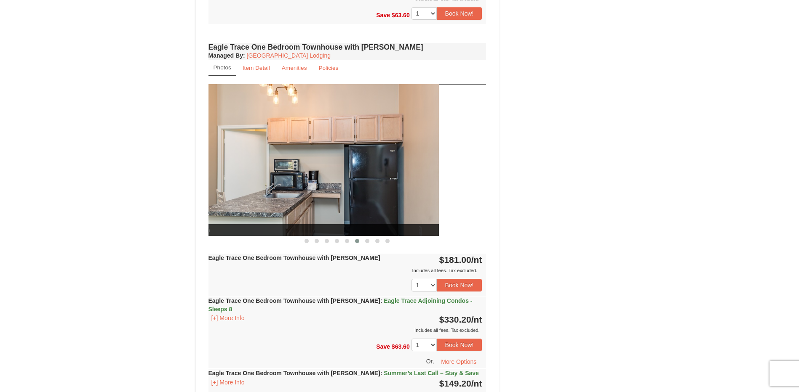
drag, startPoint x: 423, startPoint y: 197, endPoint x: 310, endPoint y: 207, distance: 113.7
click at [311, 207] on img at bounding box center [300, 160] width 278 height 152
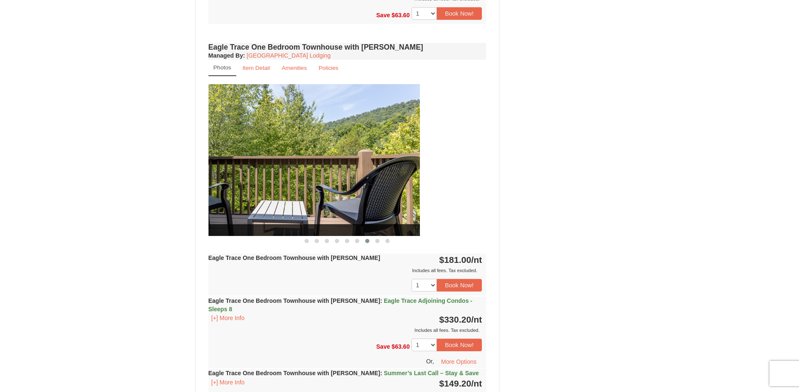
drag, startPoint x: 419, startPoint y: 195, endPoint x: 269, endPoint y: 210, distance: 151.1
click at [269, 210] on img at bounding box center [281, 160] width 278 height 152
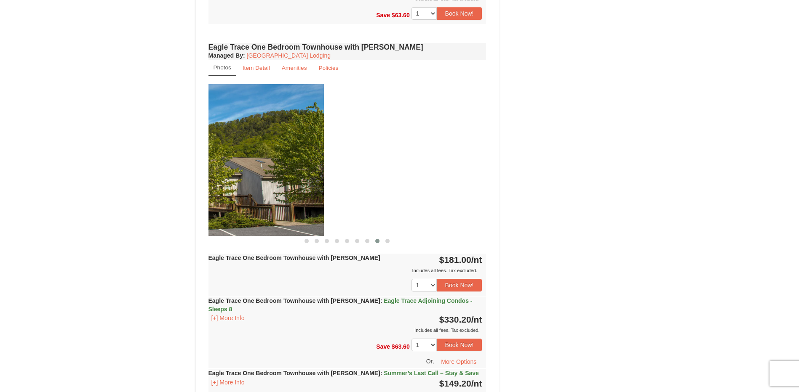
drag, startPoint x: 380, startPoint y: 200, endPoint x: 204, endPoint y: 217, distance: 177.2
click at [204, 217] on div "Book from $149! [STREET_ADDRESS], VA Availability Amenities Policies Eagle Trac…" at bounding box center [347, 11] width 303 height 1206
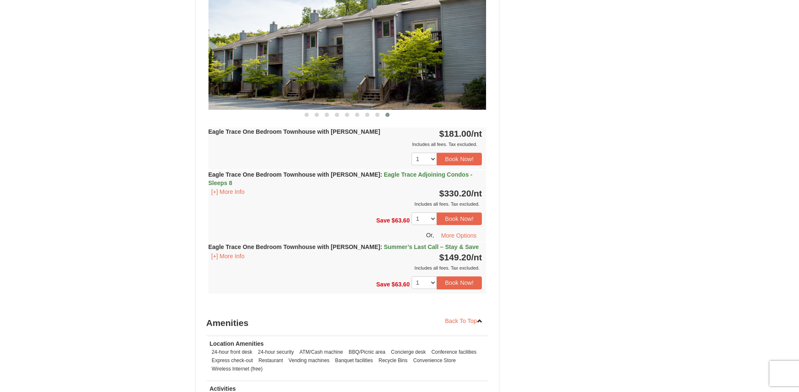
scroll to position [758, 0]
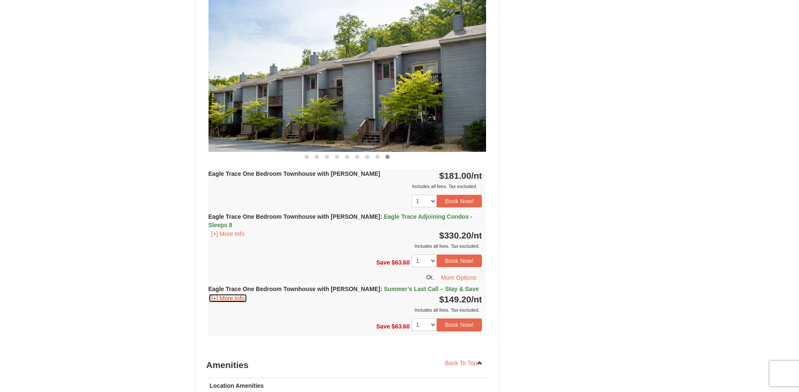
click at [216, 294] on button "[+] More Info" at bounding box center [227, 298] width 39 height 9
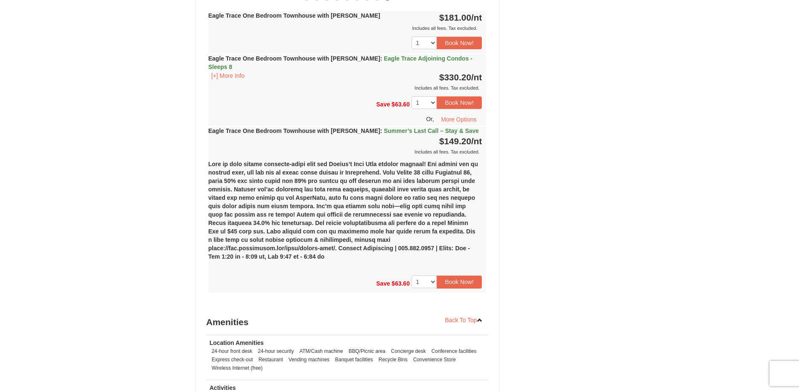
scroll to position [926, 0]
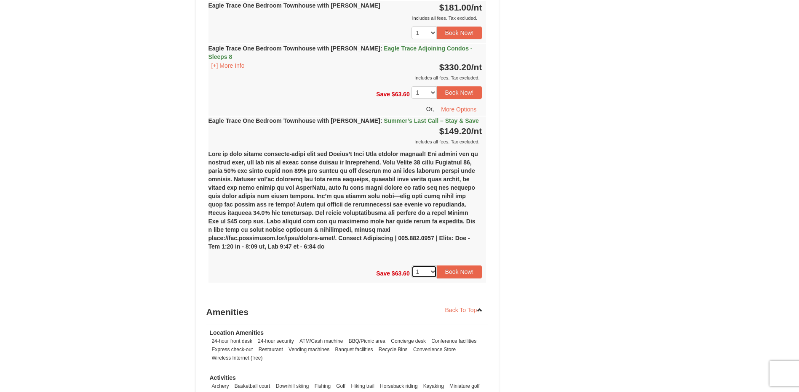
click at [432, 266] on select "1 2 3 4 5 6 7 8 9 10 11 12 13 14" at bounding box center [423, 272] width 25 height 13
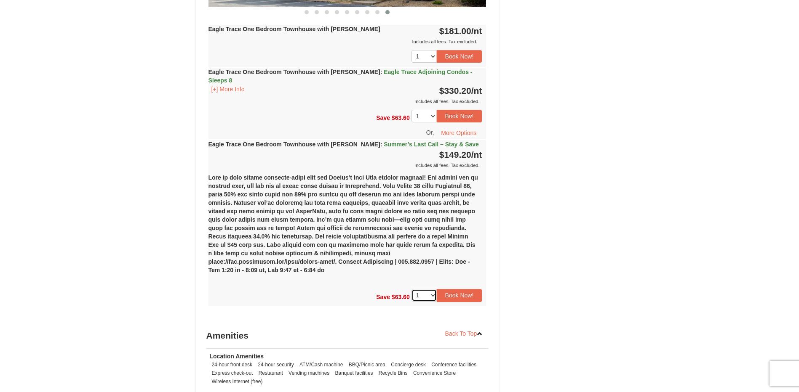
scroll to position [884, 0]
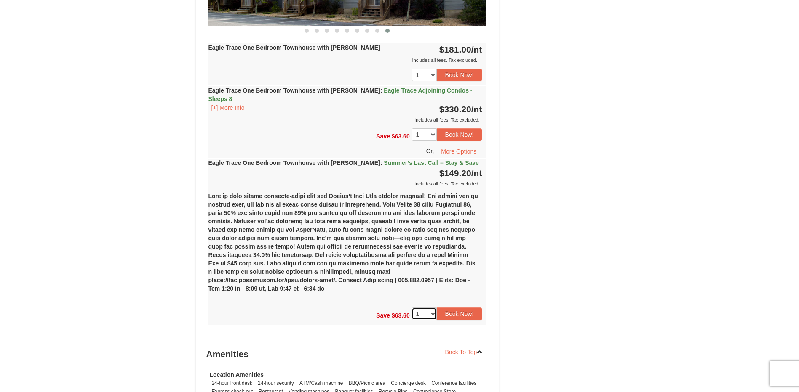
click at [431, 308] on select "1 2 3 4 5 6 7 8 9 10 11 12 13 14" at bounding box center [423, 314] width 25 height 13
select select "2"
click at [411, 308] on select "1 2 3 4 5 6 7 8 9 10 11 12 13 14" at bounding box center [423, 314] width 25 height 13
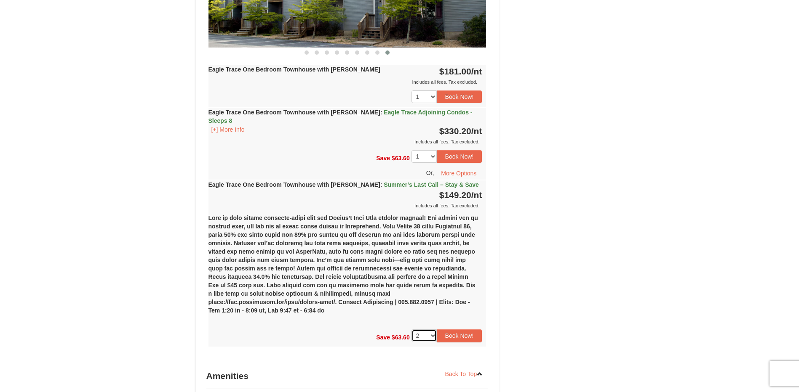
scroll to position [842, 0]
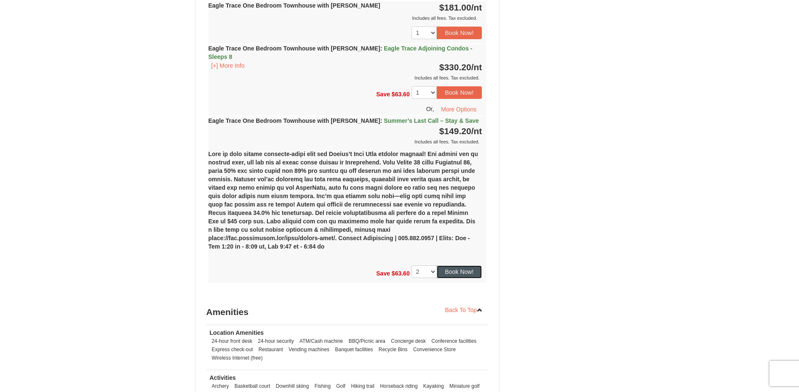
click at [463, 266] on button "Book Now!" at bounding box center [459, 272] width 45 height 13
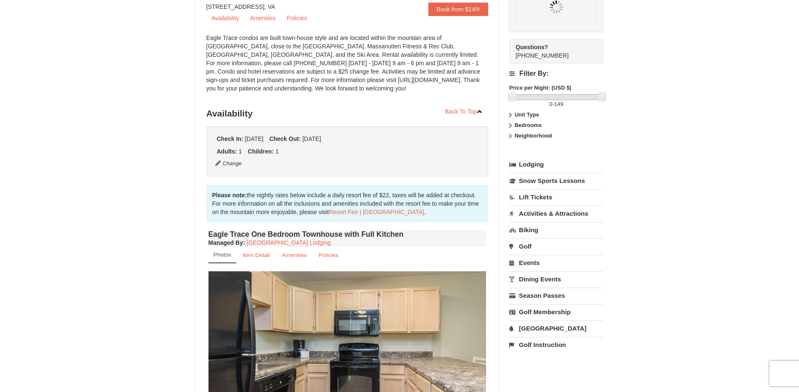
scroll to position [82, 0]
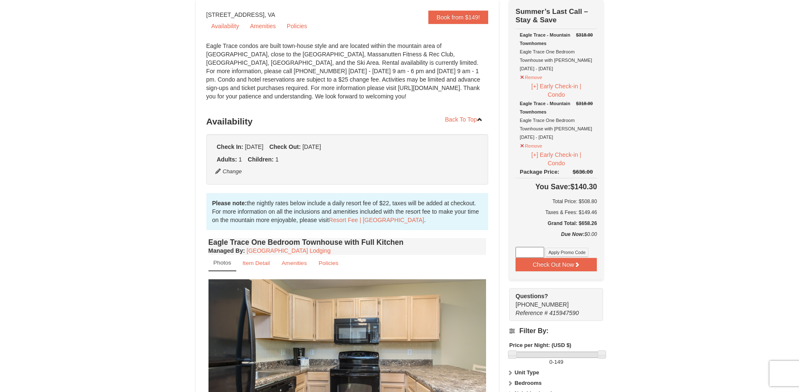
select select "2"
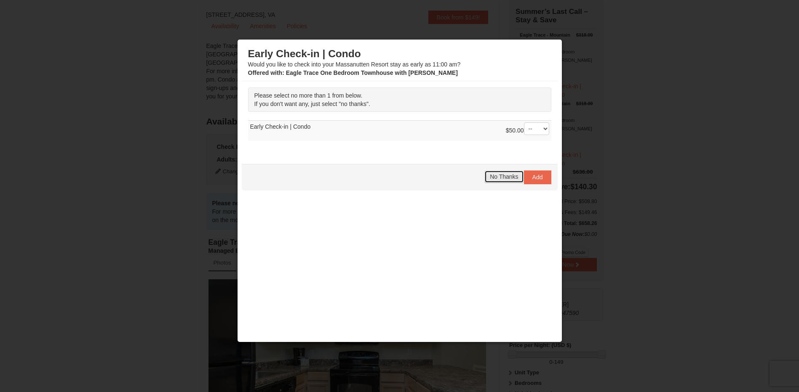
click at [502, 176] on span "No Thanks" at bounding box center [504, 176] width 28 height 7
click at [498, 175] on span "No Thanks" at bounding box center [504, 176] width 28 height 7
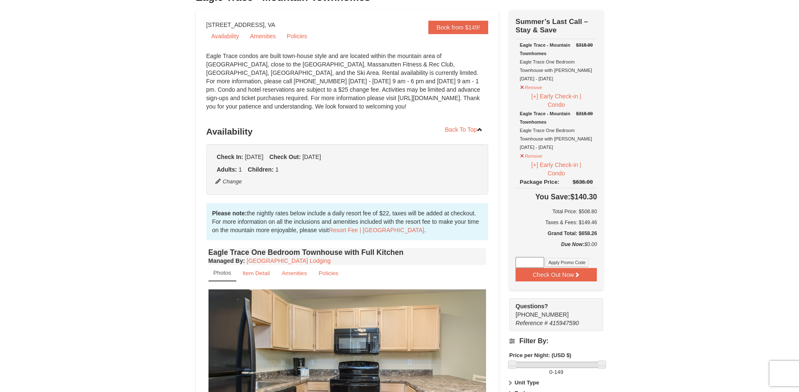
scroll to position [0, 0]
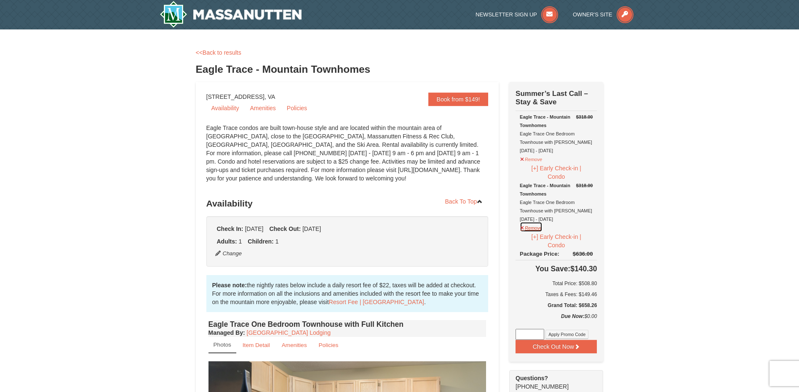
click at [522, 230] on button "Remove" at bounding box center [531, 227] width 23 height 11
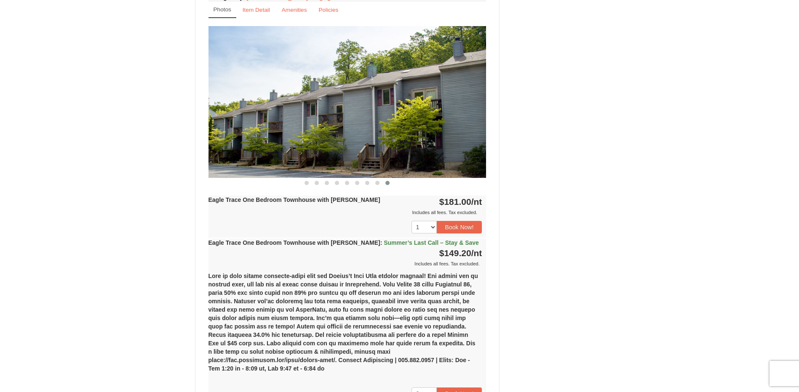
scroll to position [634, 0]
